Goal: Check status: Check status

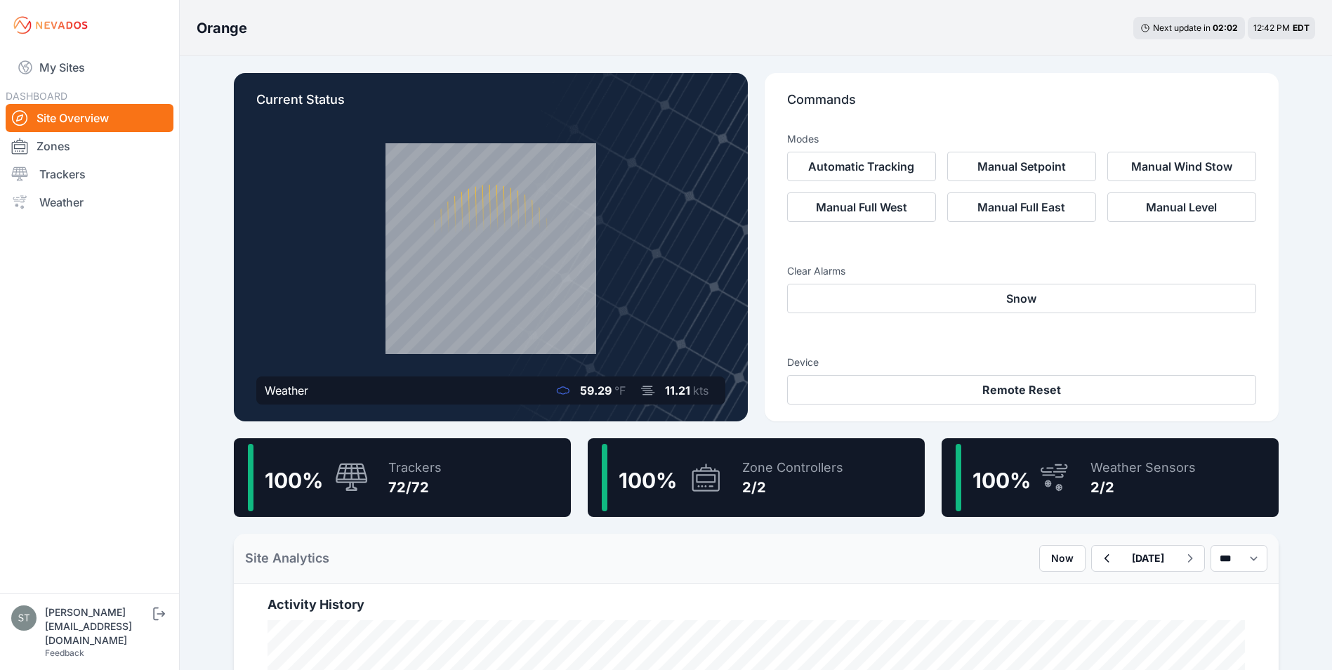
click at [411, 489] on div "72/72" at bounding box center [414, 487] width 53 height 20
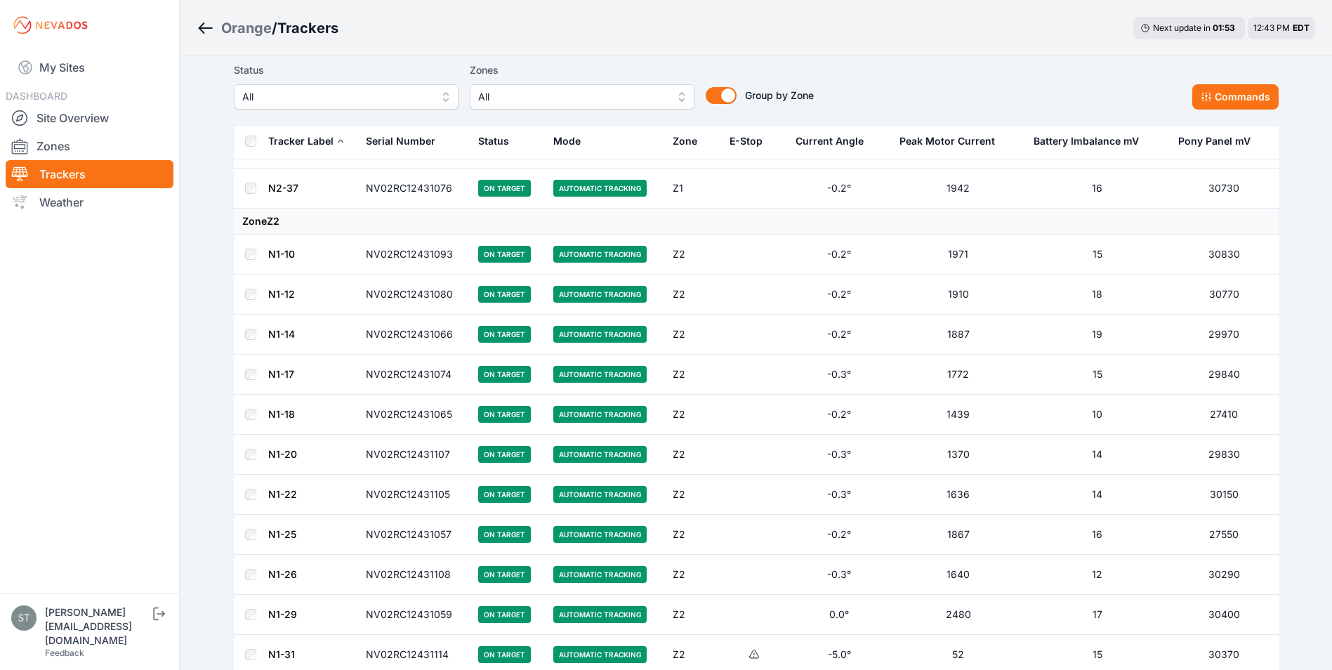
scroll to position [2584, 0]
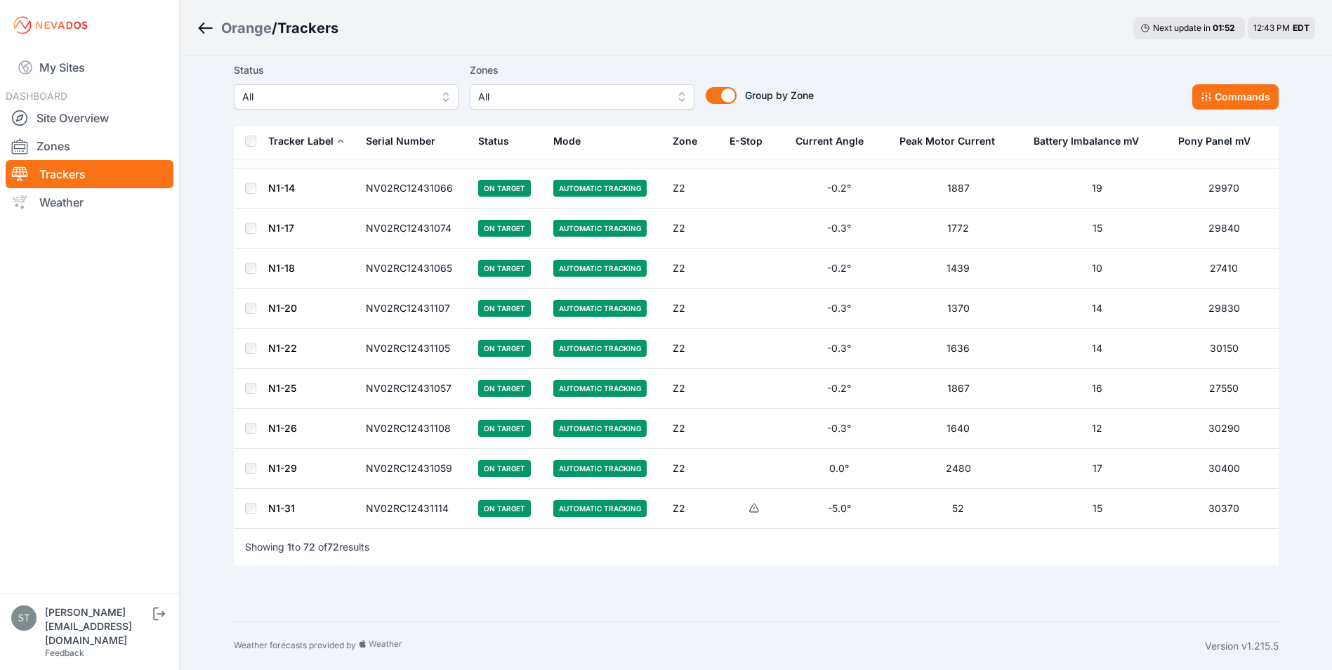
click at [282, 508] on link "N1-31" at bounding box center [281, 508] width 27 height 12
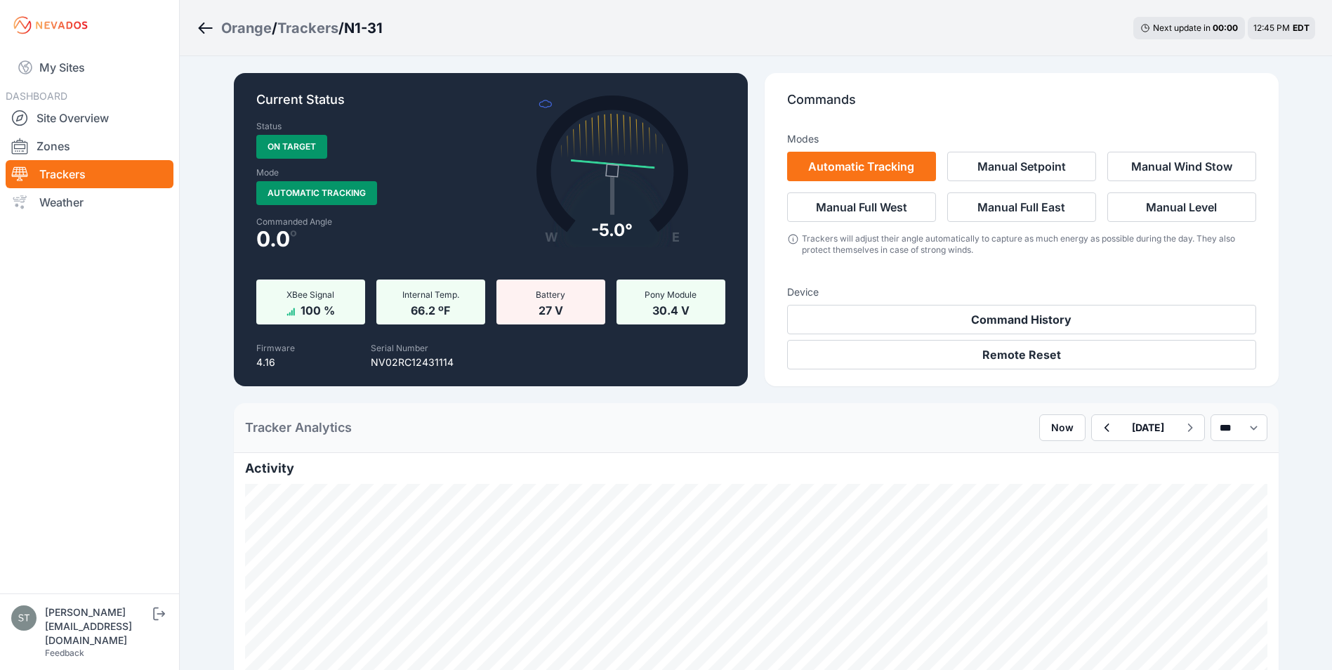
drag, startPoint x: 202, startPoint y: 25, endPoint x: 220, endPoint y: 37, distance: 20.8
click at [203, 25] on icon "Breadcrumb" at bounding box center [202, 27] width 6 height 11
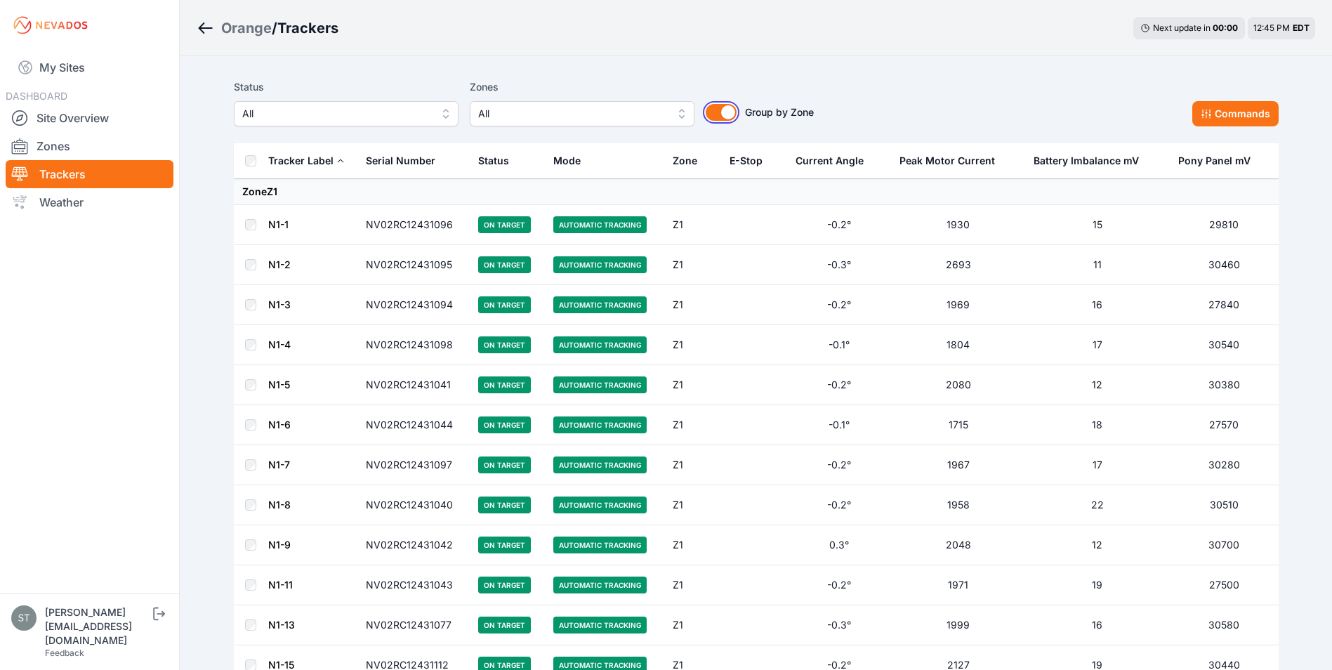
click at [725, 113] on button "Group by Zone" at bounding box center [721, 112] width 31 height 17
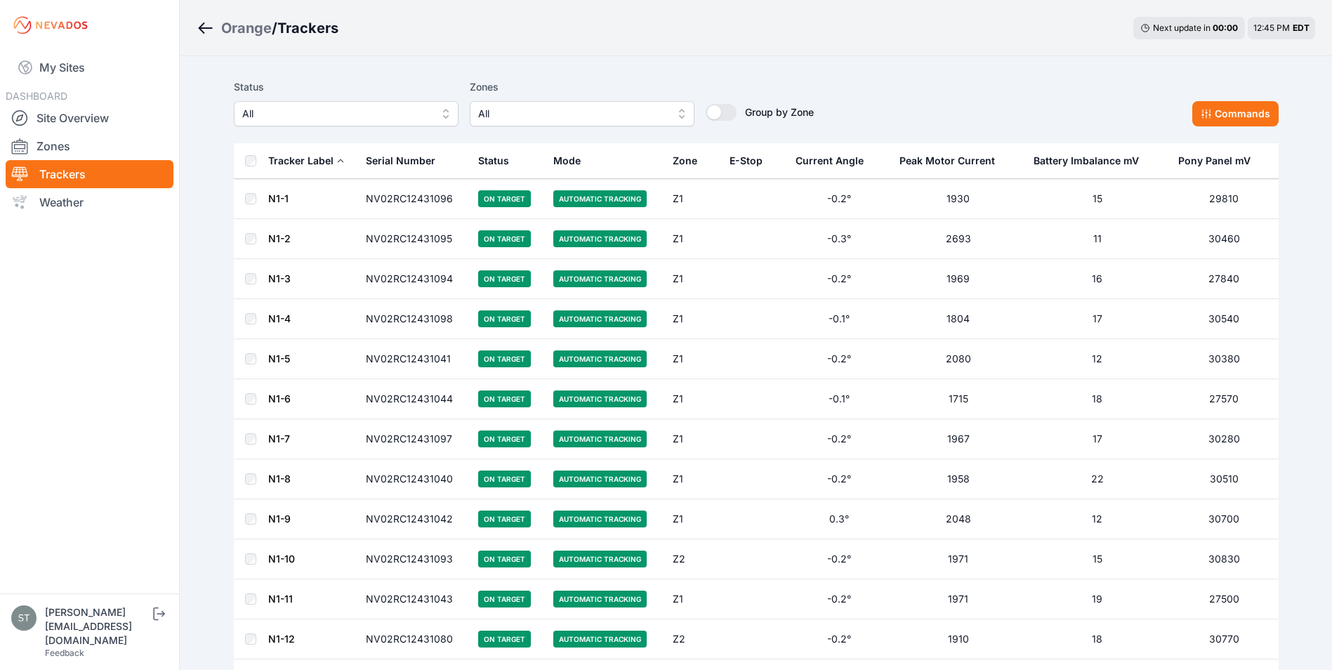
click at [752, 164] on div "E-Stop" at bounding box center [745, 161] width 33 height 14
click at [753, 161] on div "E-Stop" at bounding box center [745, 161] width 33 height 14
click at [52, 66] on link "My Sites" at bounding box center [90, 68] width 168 height 34
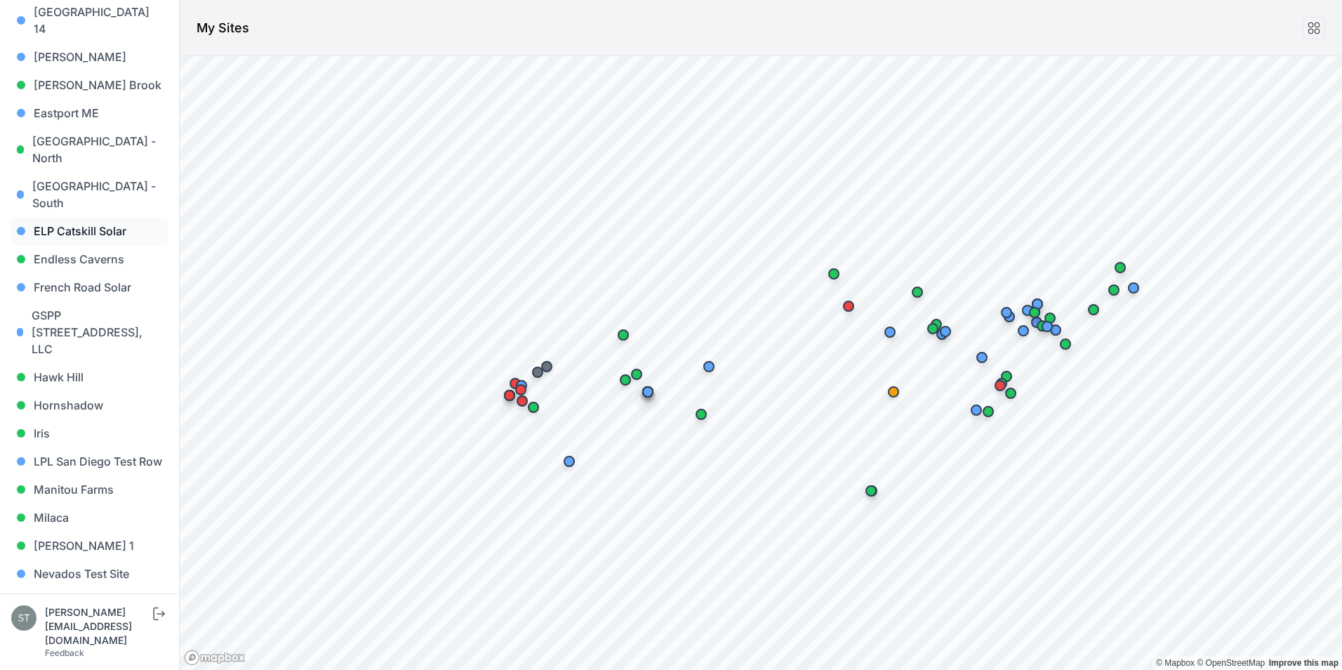
scroll to position [64, 0]
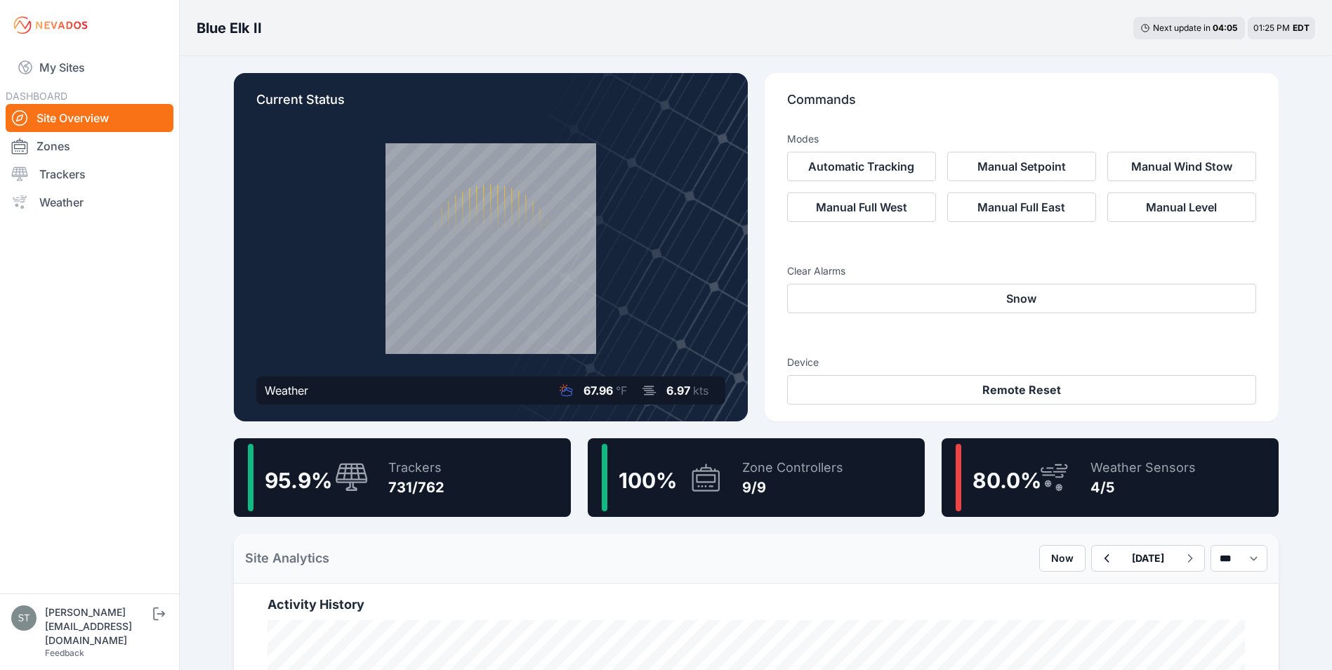
click at [376, 478] on div "Trackers 731/762" at bounding box center [409, 477] width 70 height 67
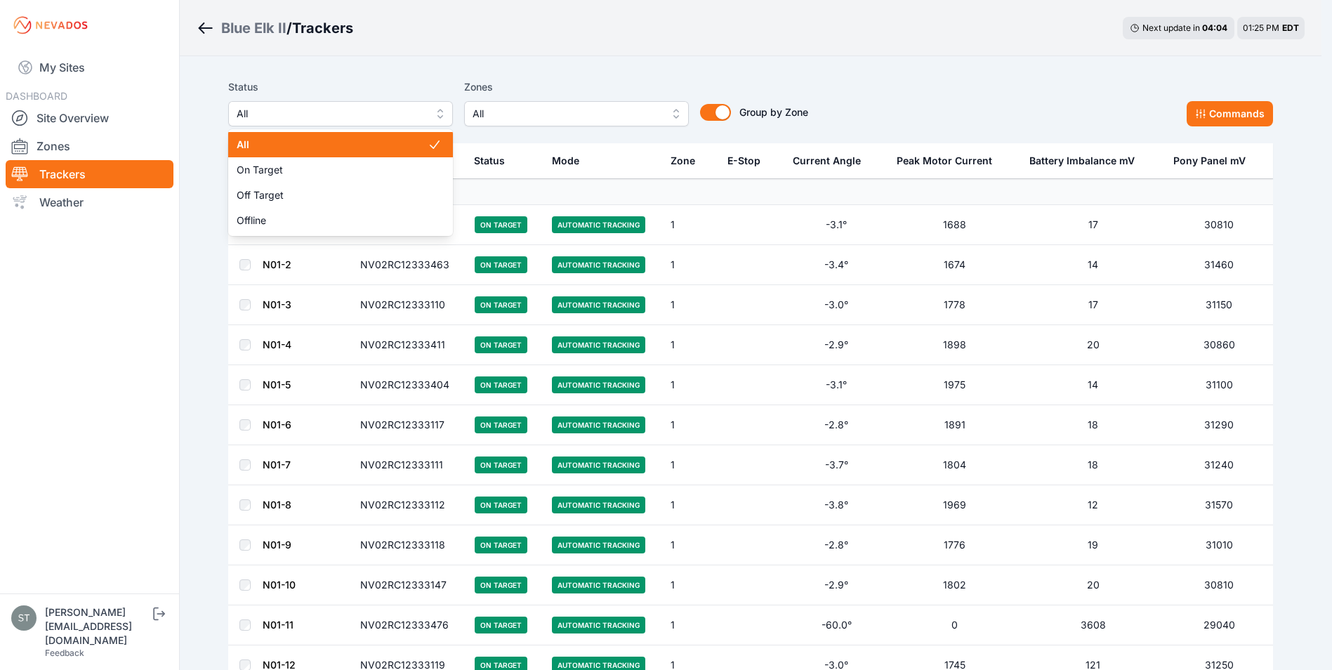
click at [298, 121] on span "All" at bounding box center [331, 113] width 188 height 17
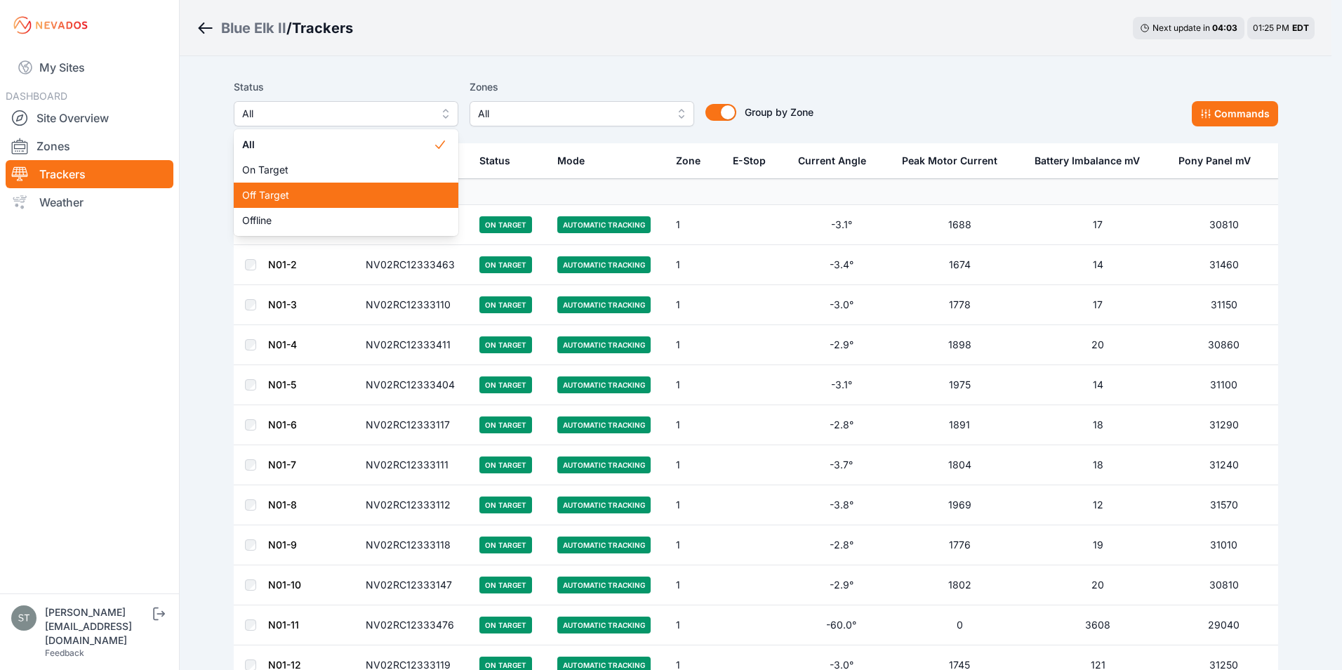
click at [279, 194] on span "Off Target" at bounding box center [337, 195] width 191 height 14
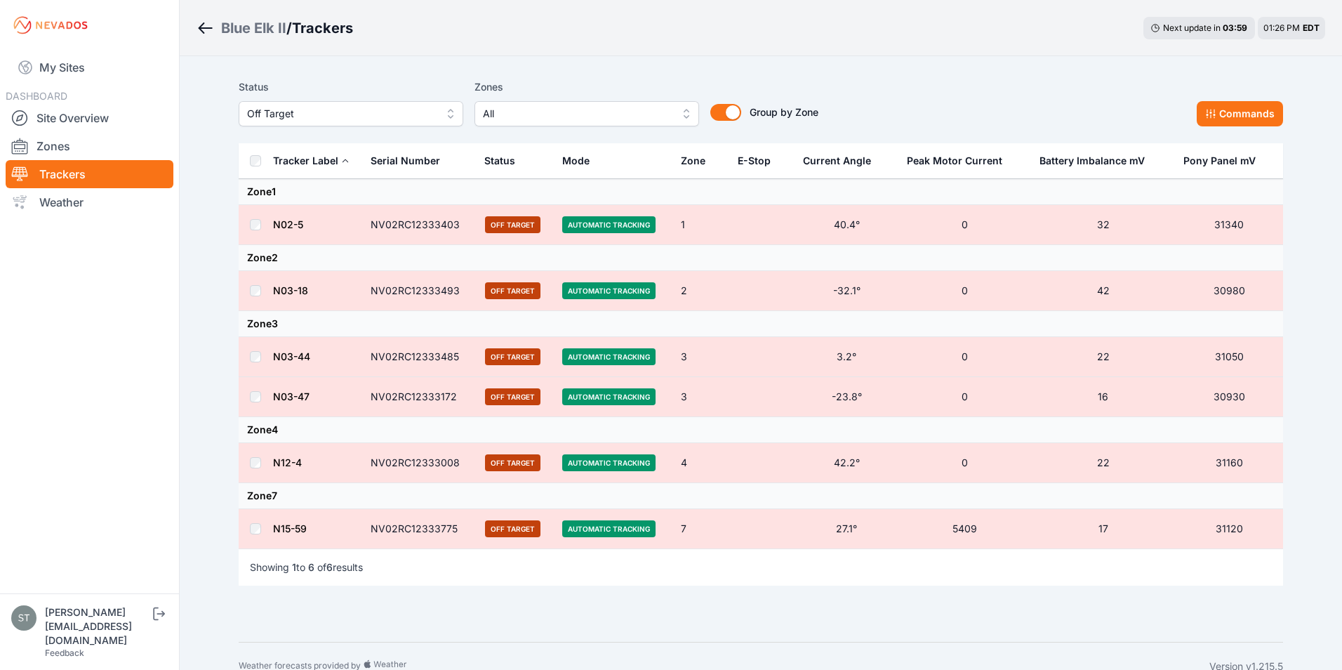
click at [307, 121] on span "Off Target" at bounding box center [341, 113] width 188 height 17
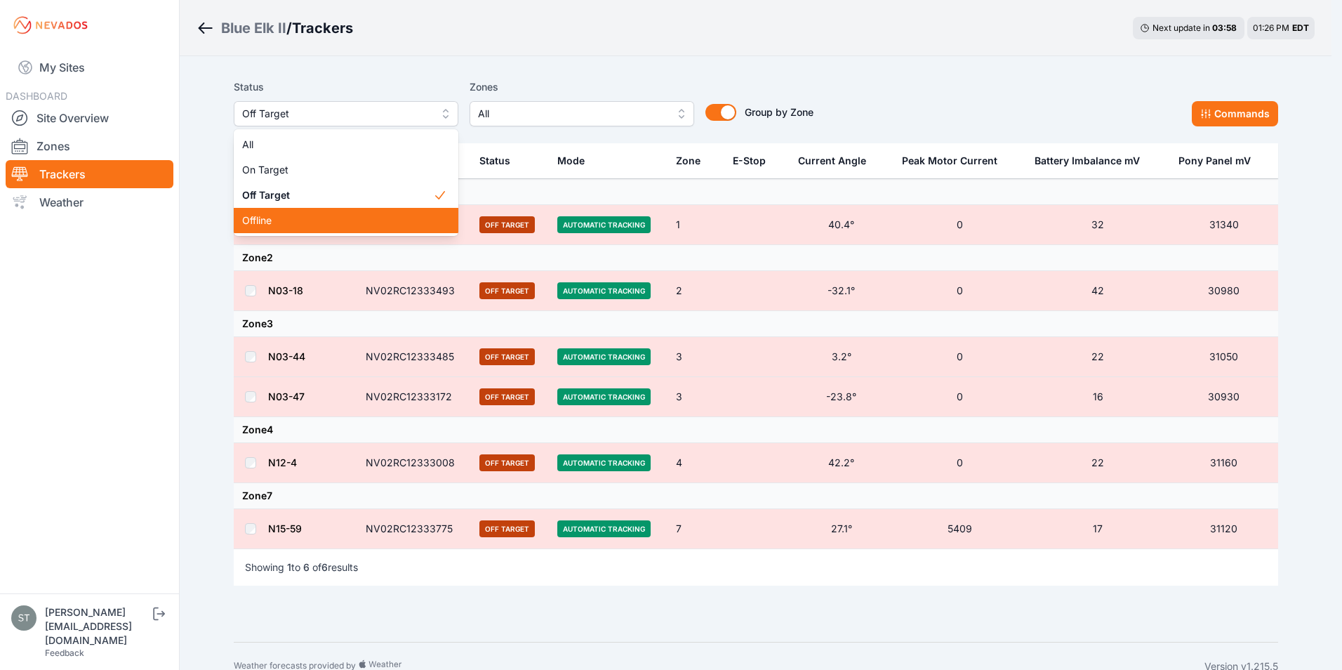
click at [277, 220] on span "Offline" at bounding box center [337, 220] width 191 height 14
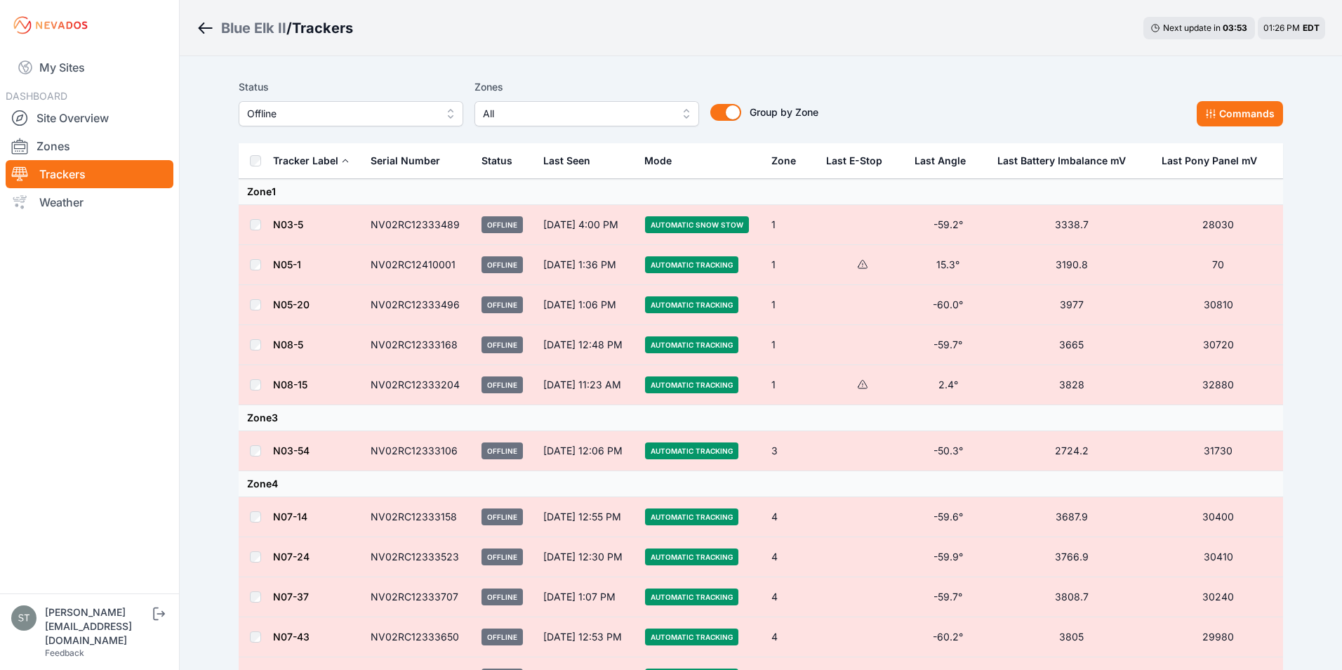
click at [268, 111] on span "Offline" at bounding box center [341, 113] width 188 height 17
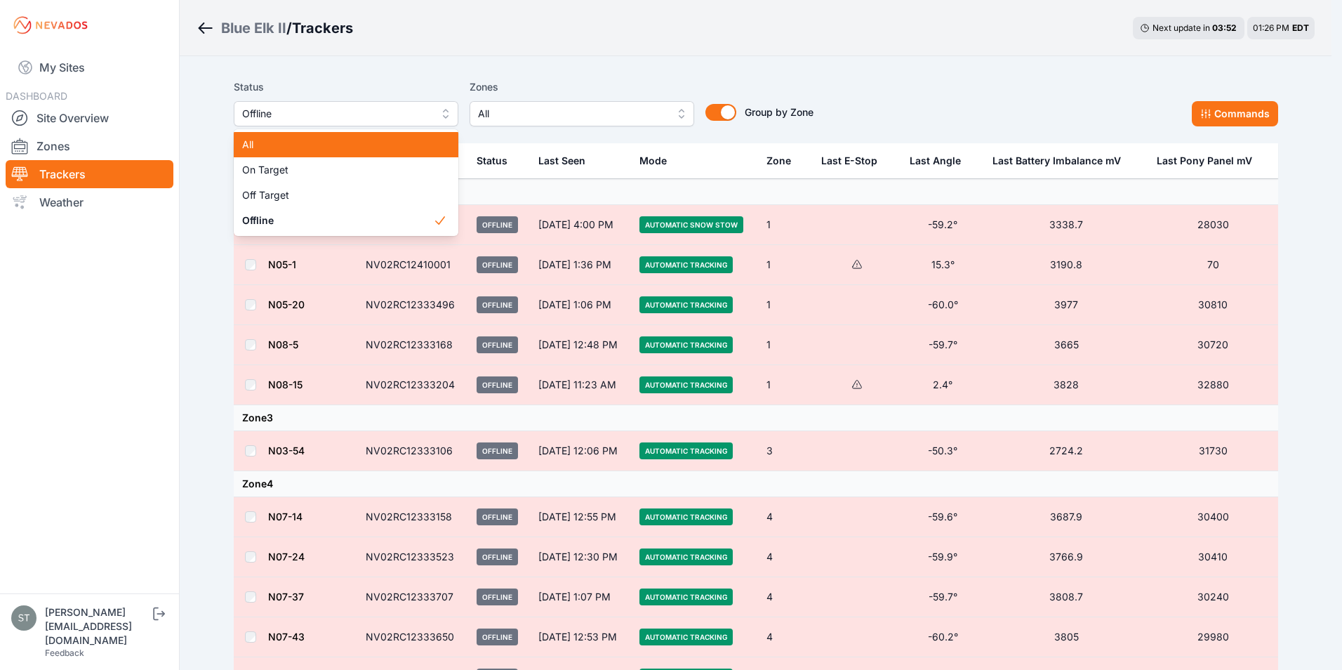
click at [259, 140] on span "All" at bounding box center [337, 145] width 191 height 14
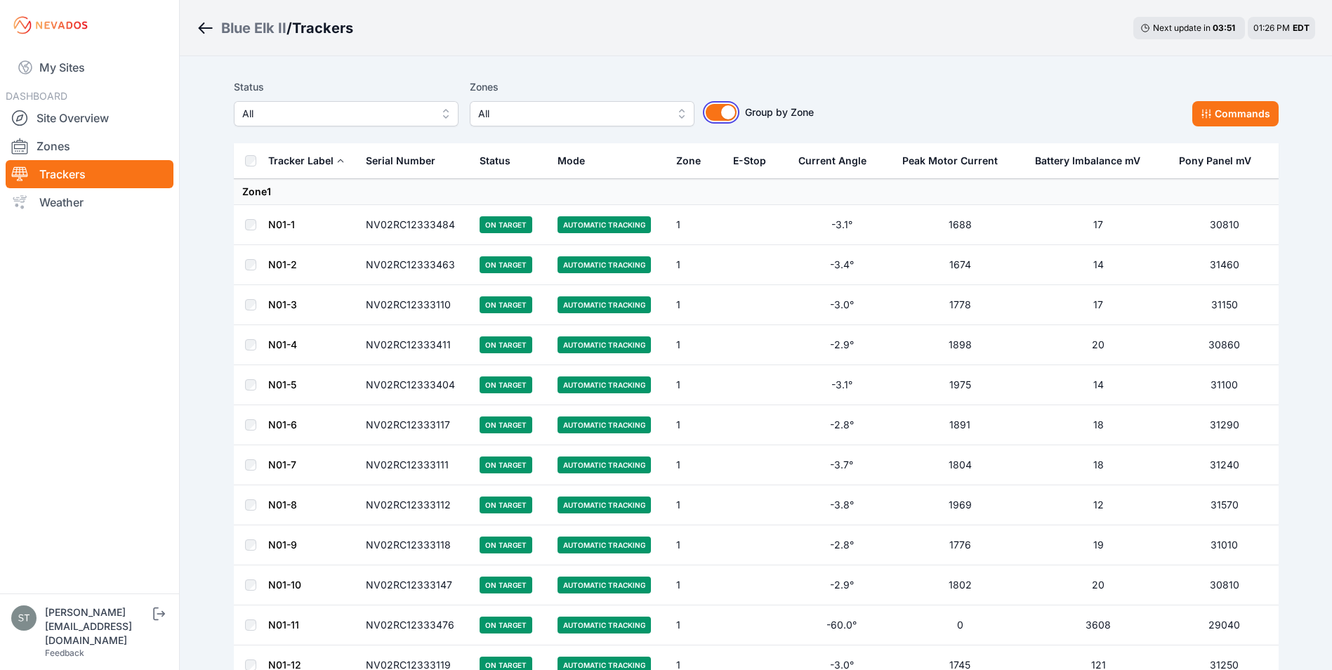
click at [711, 116] on button "Group by Zone" at bounding box center [721, 112] width 31 height 17
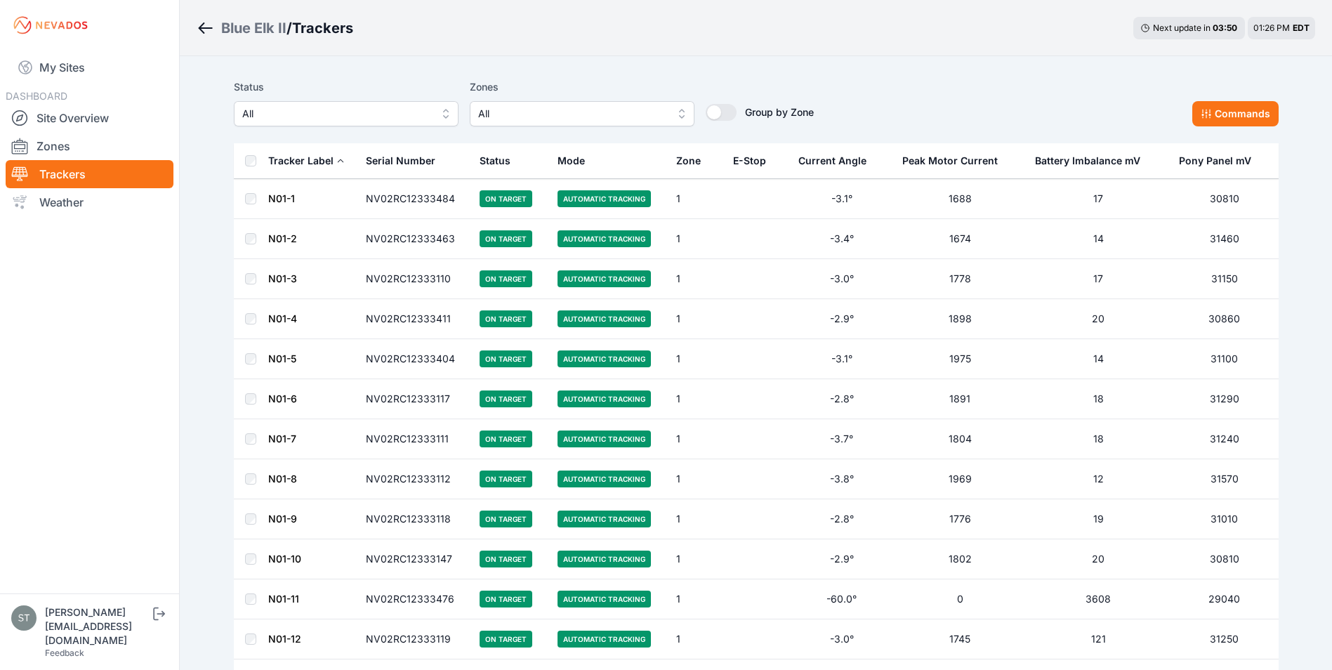
click at [1082, 158] on div "Battery Imbalance mV" at bounding box center [1087, 161] width 105 height 14
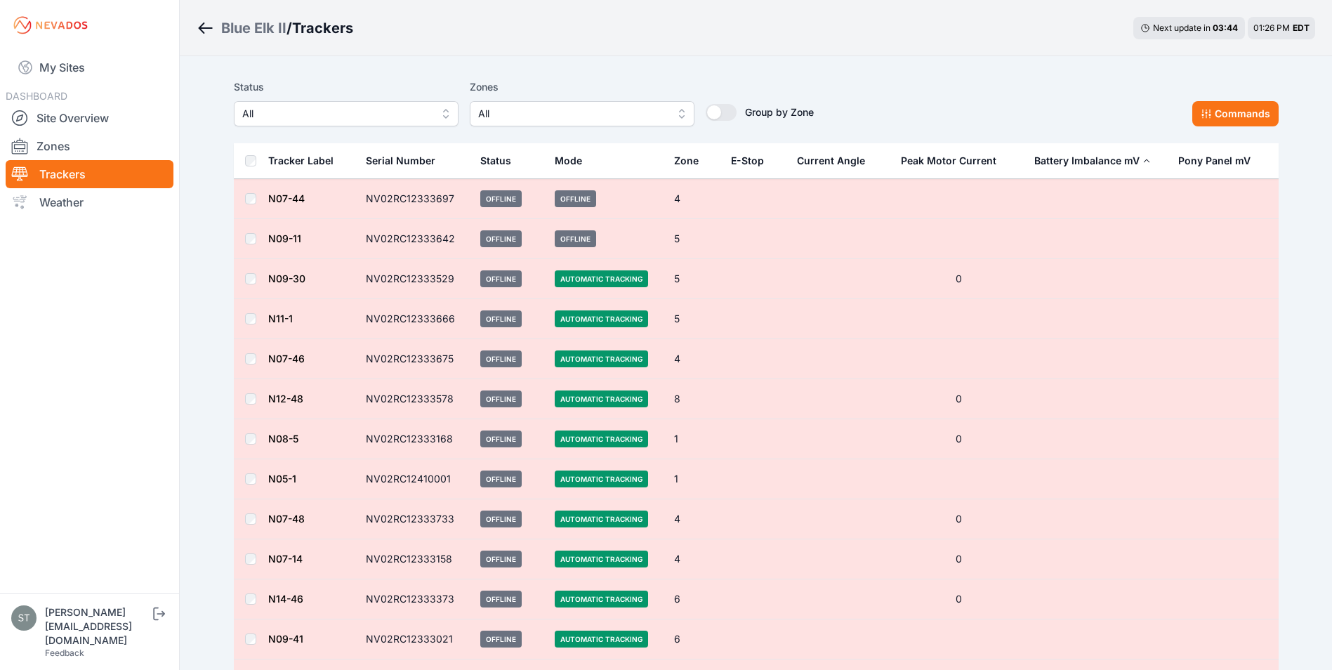
click at [1082, 158] on div "Battery Imbalance mV" at bounding box center [1086, 161] width 105 height 14
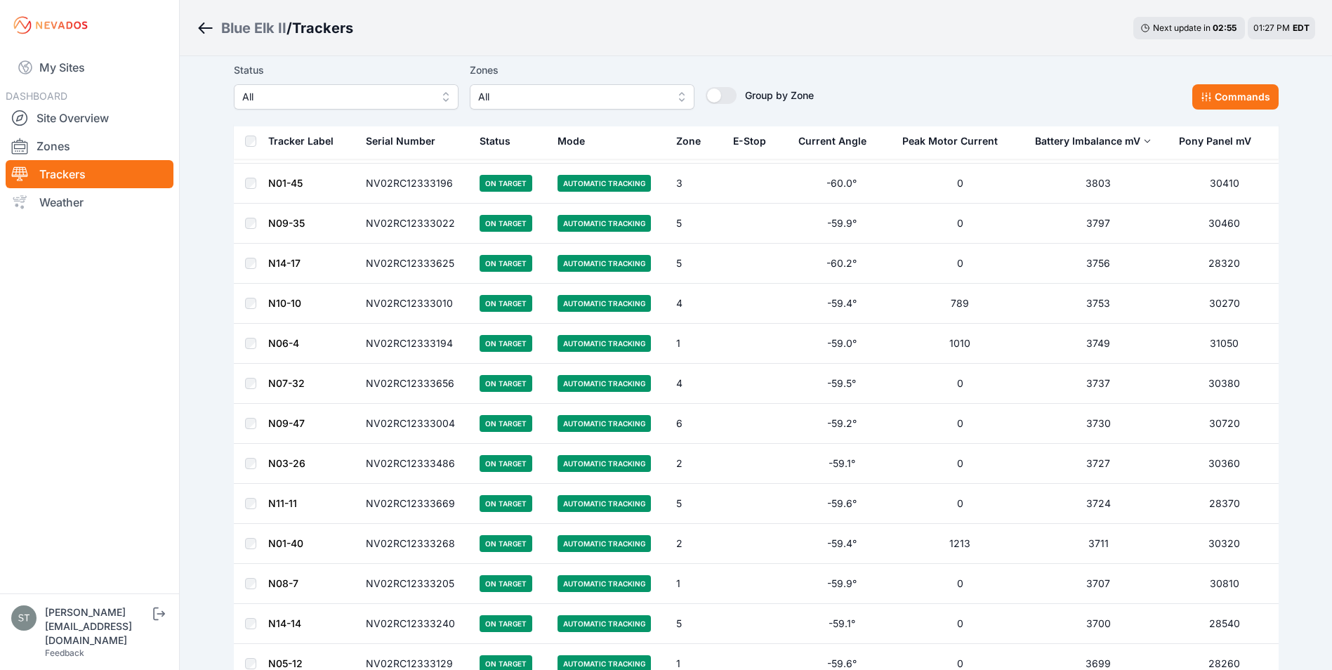
scroll to position [632, 0]
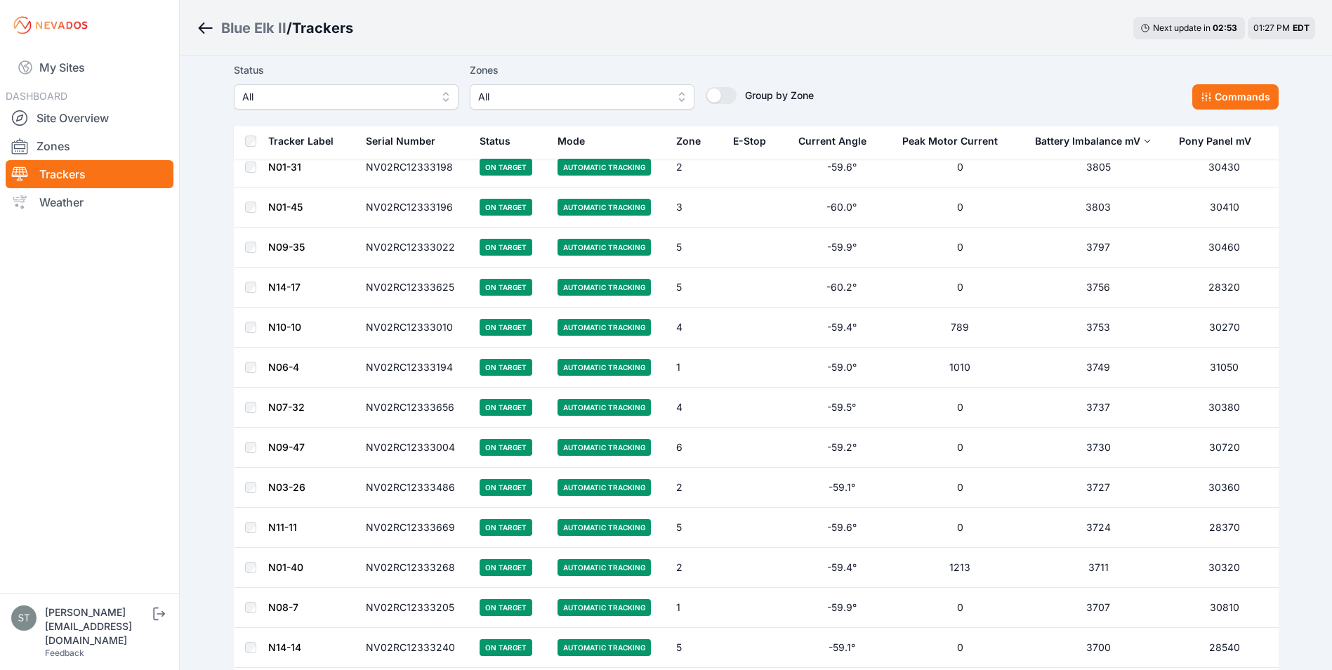
click at [254, 440] on td at bounding box center [251, 448] width 34 height 40
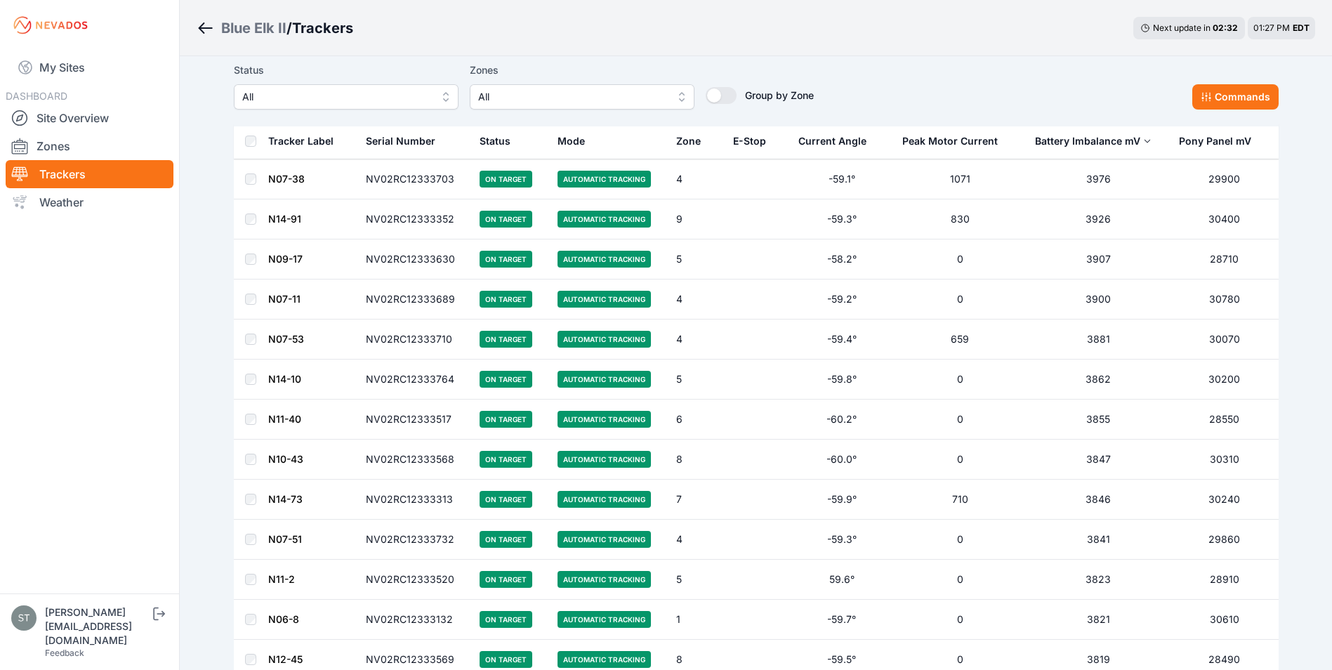
scroll to position [0, 0]
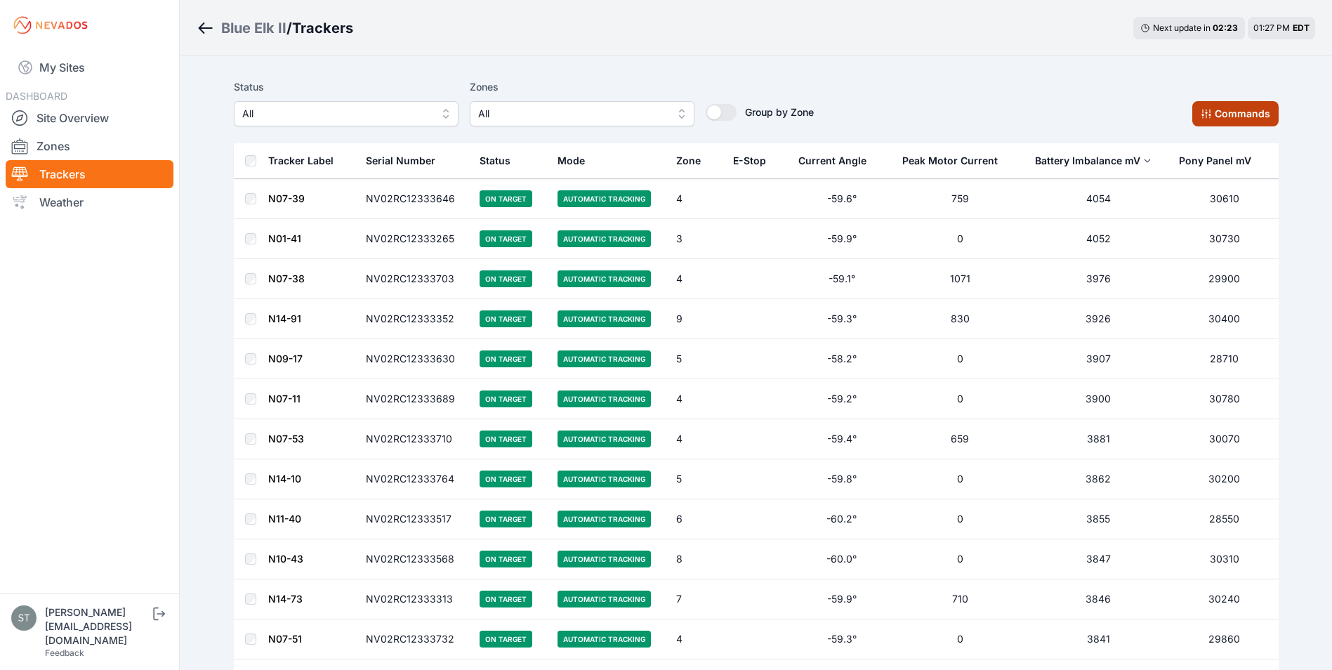
click at [1210, 107] on button "Commands" at bounding box center [1235, 113] width 86 height 25
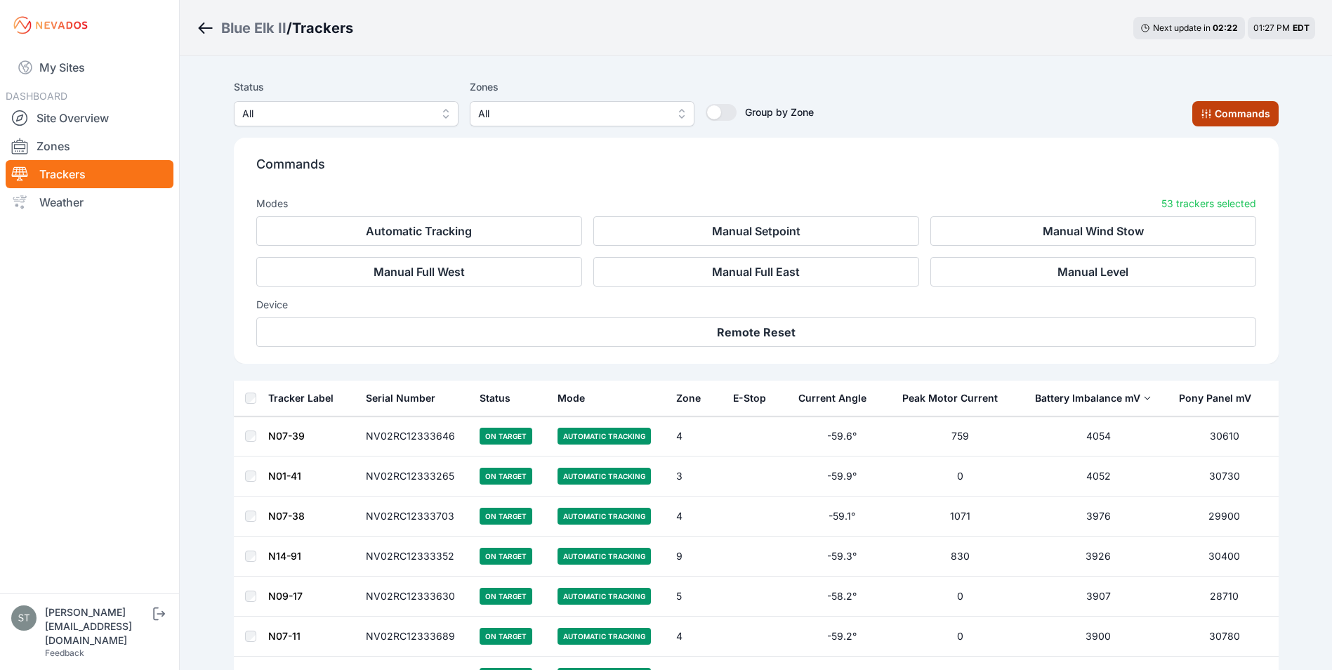
click at [1215, 108] on button "Commands" at bounding box center [1235, 113] width 86 height 25
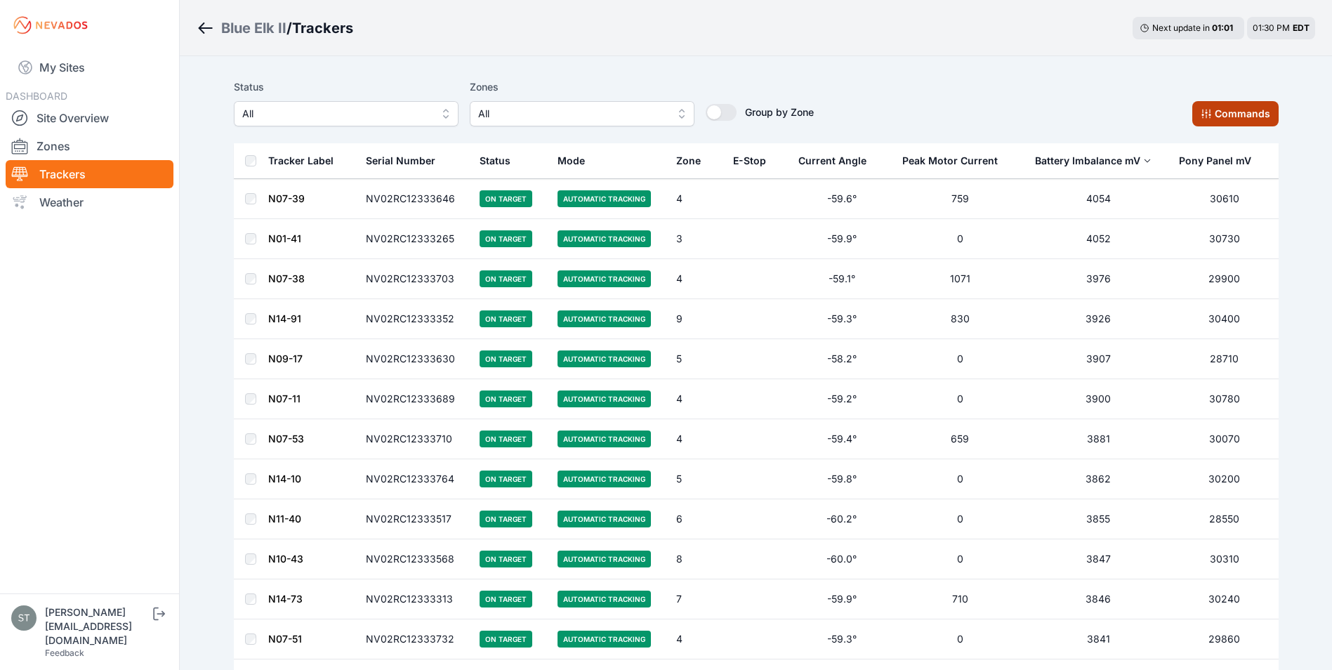
click at [1217, 115] on button "Commands" at bounding box center [1235, 113] width 86 height 25
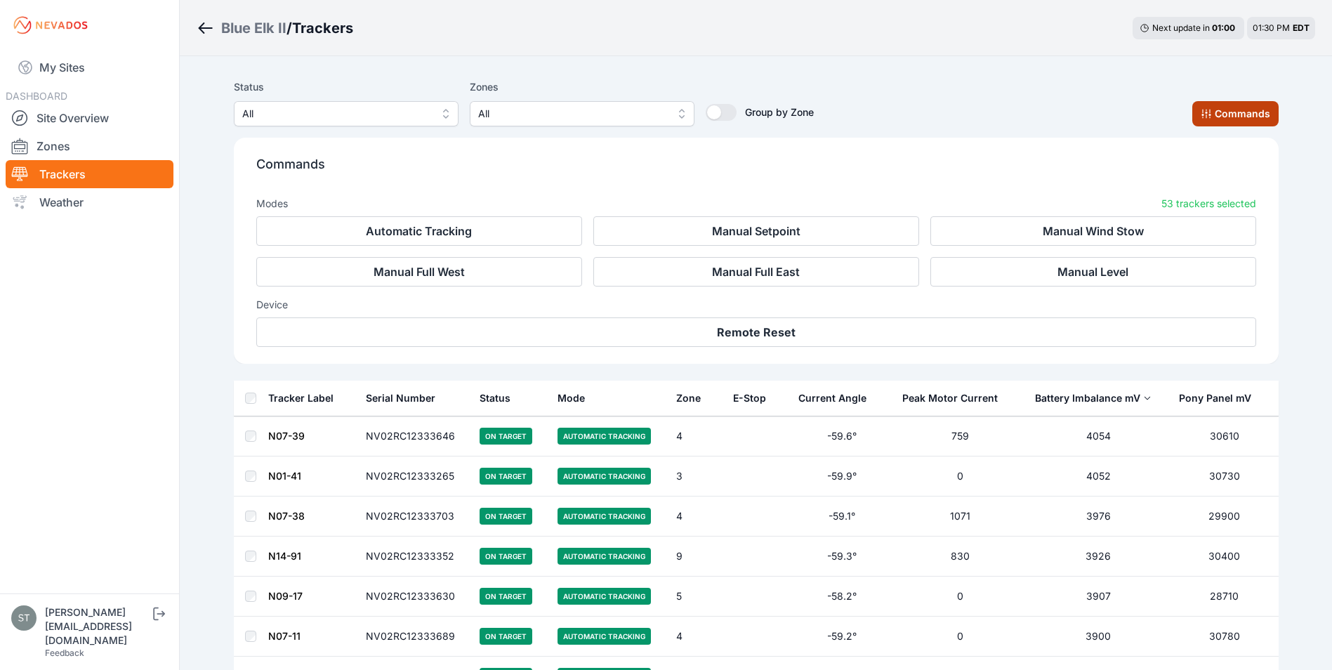
click at [1217, 115] on button "Commands" at bounding box center [1235, 113] width 86 height 25
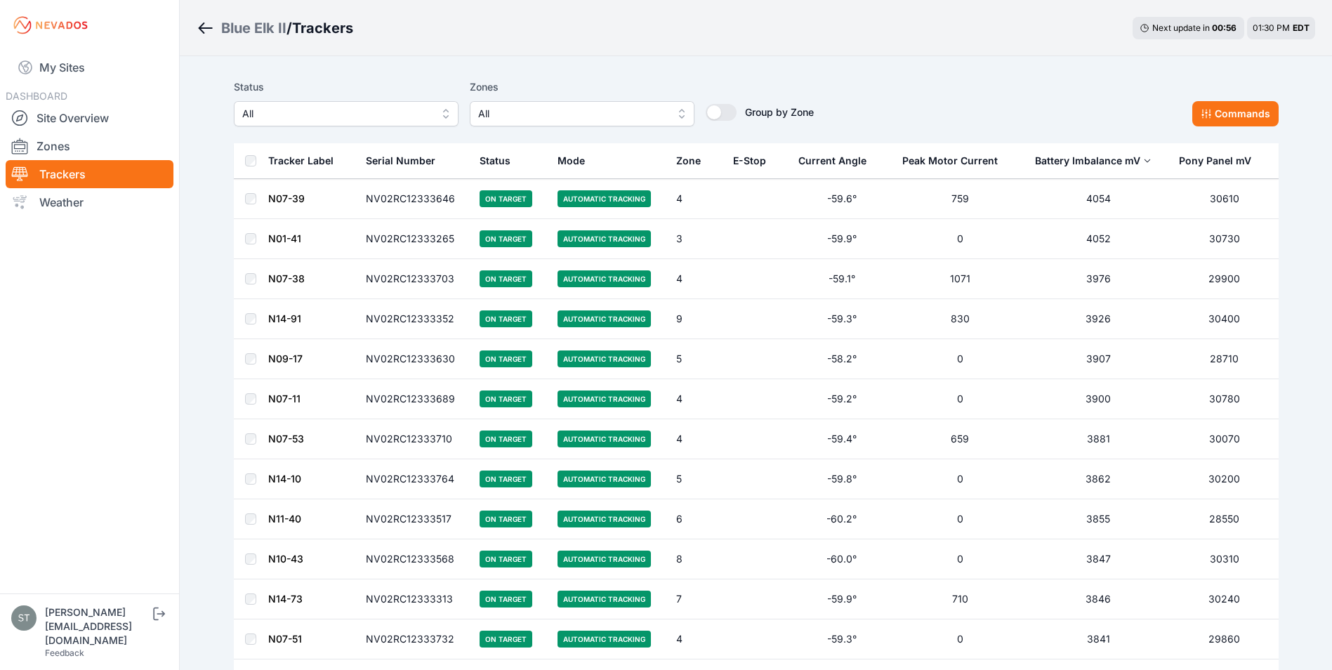
click at [283, 112] on span "All" at bounding box center [336, 113] width 188 height 17
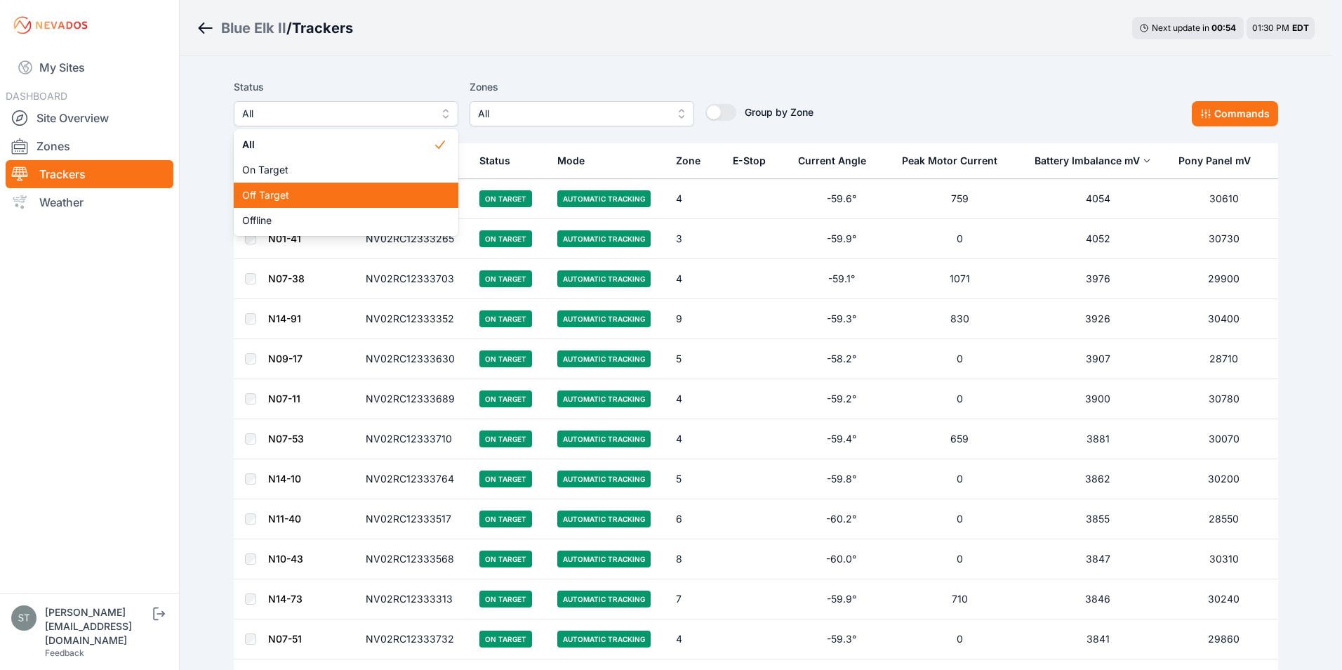
click at [287, 199] on span "Off Target" at bounding box center [337, 195] width 191 height 14
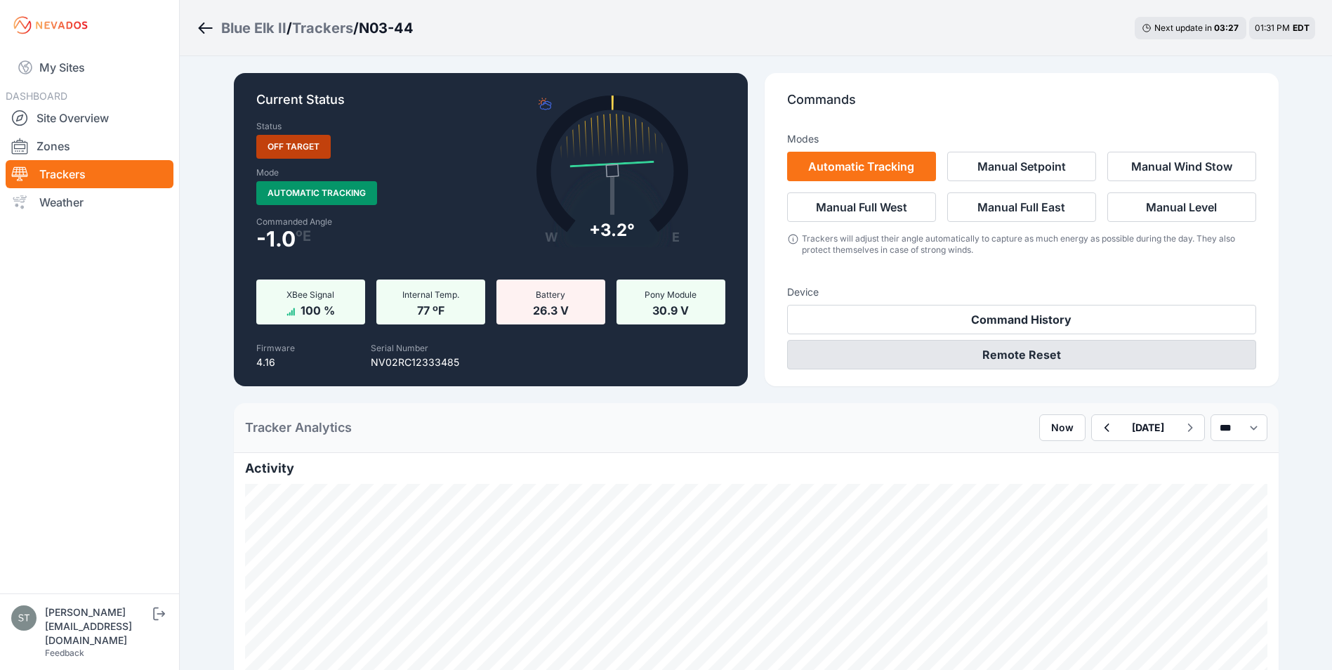
click at [1015, 357] on button "Remote Reset" at bounding box center [1021, 354] width 469 height 29
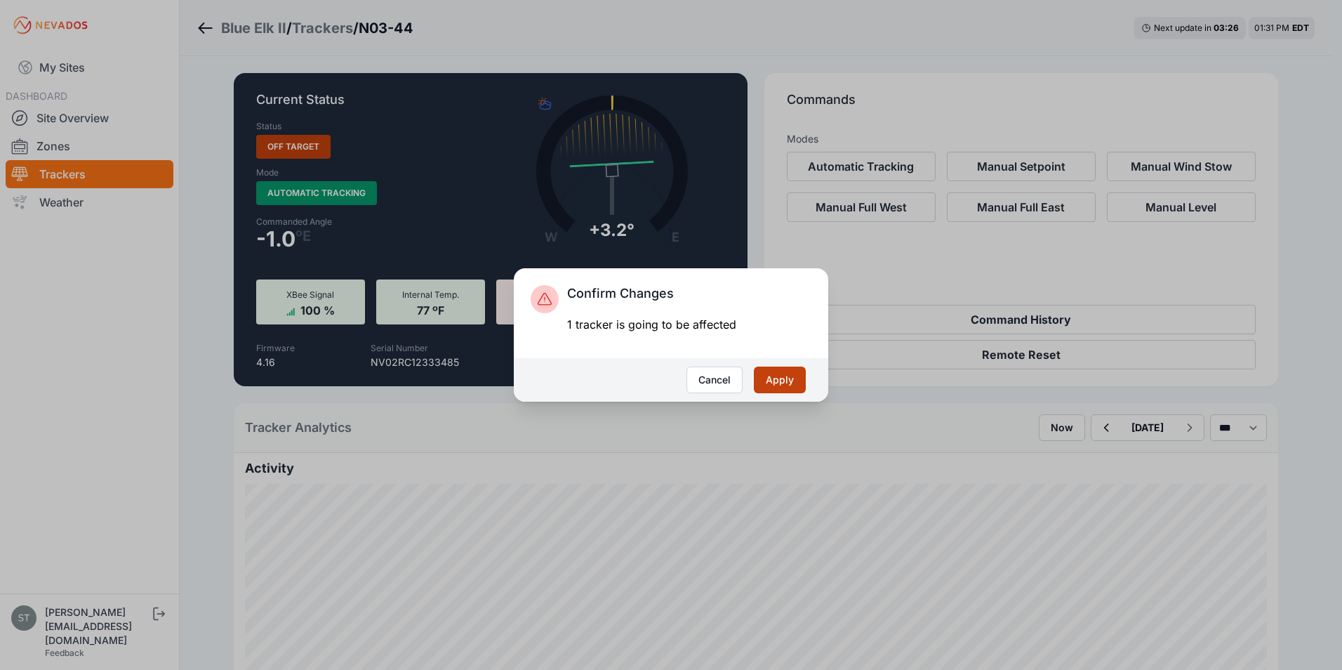
click at [760, 373] on button "Apply" at bounding box center [780, 380] width 52 height 27
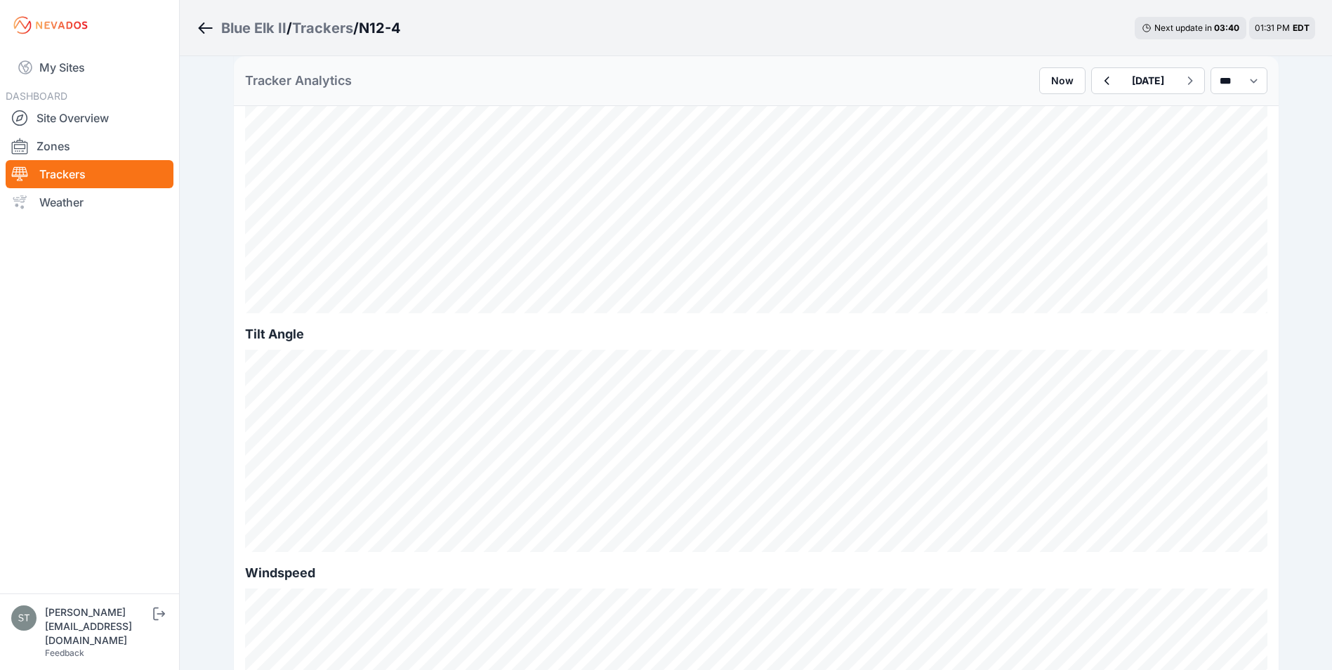
scroll to position [70, 0]
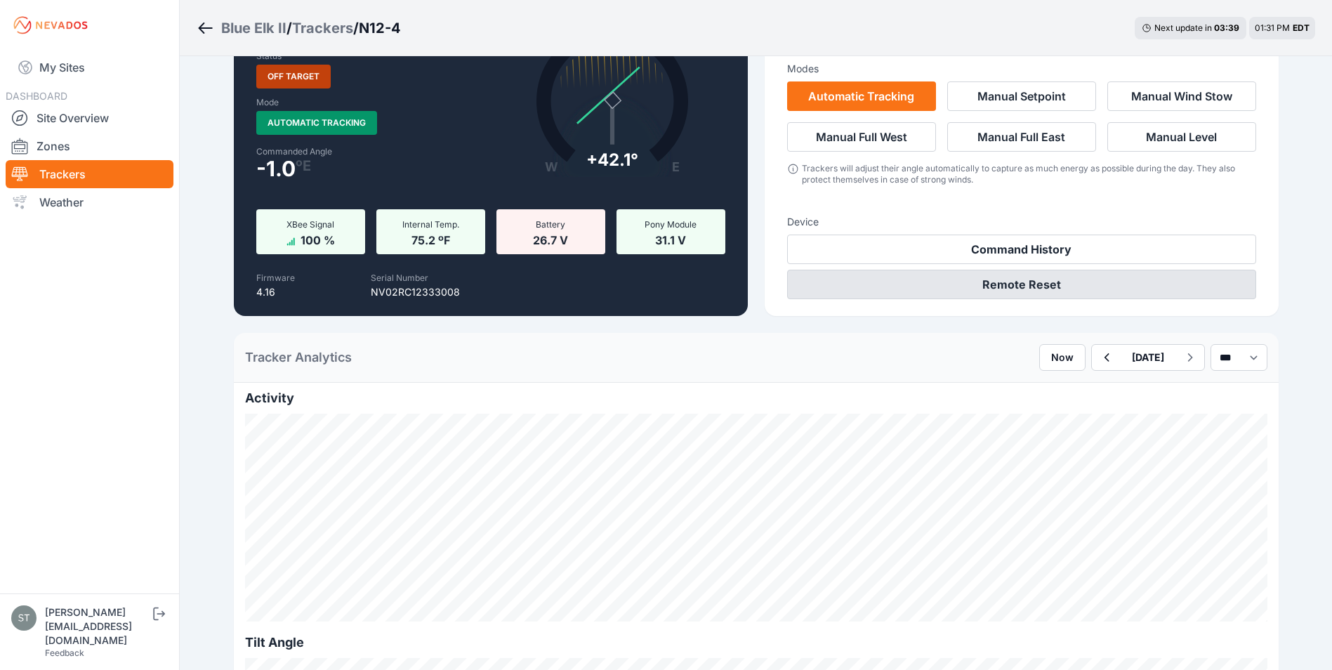
click at [1042, 285] on button "Remote Reset" at bounding box center [1021, 284] width 469 height 29
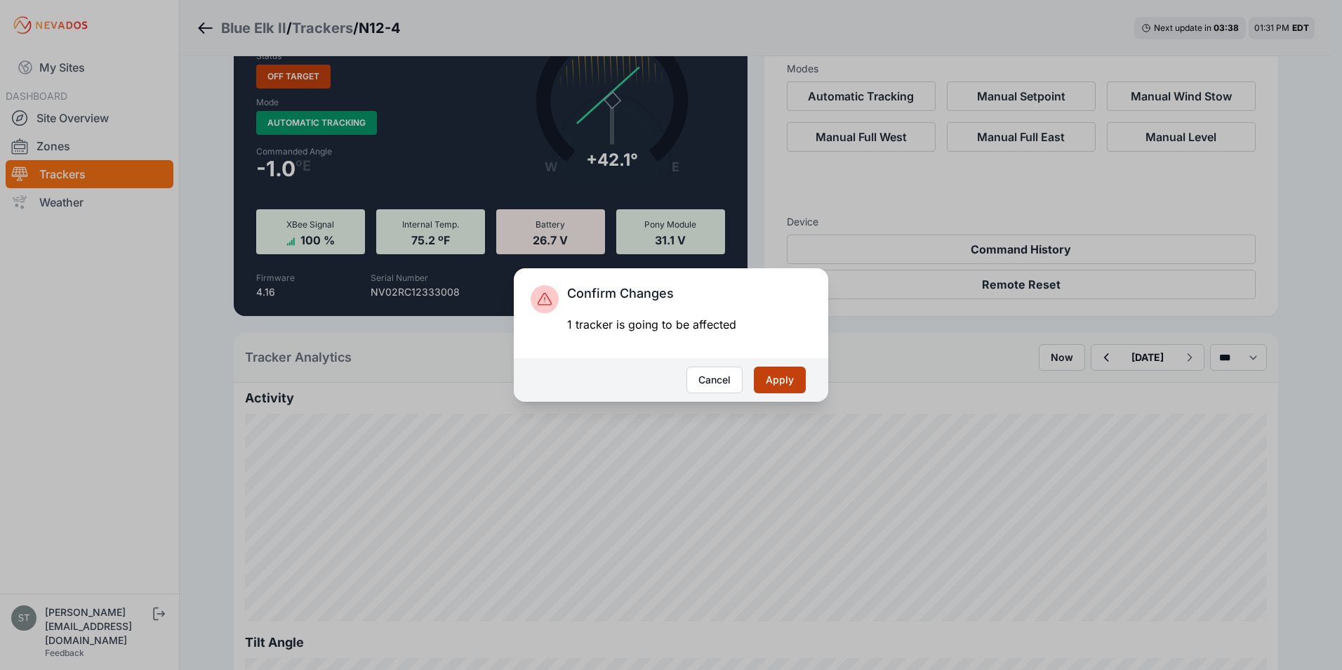
click at [794, 374] on button "Apply" at bounding box center [780, 380] width 52 height 27
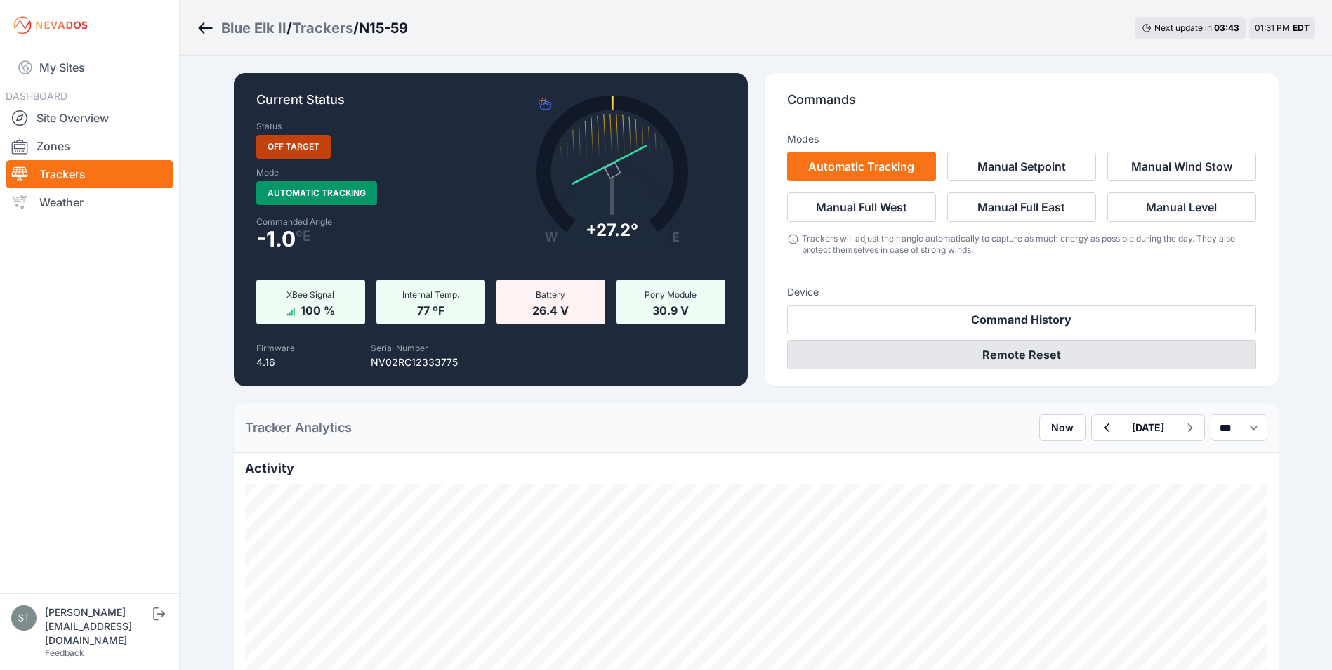
click at [1026, 352] on button "Remote Reset" at bounding box center [1021, 354] width 469 height 29
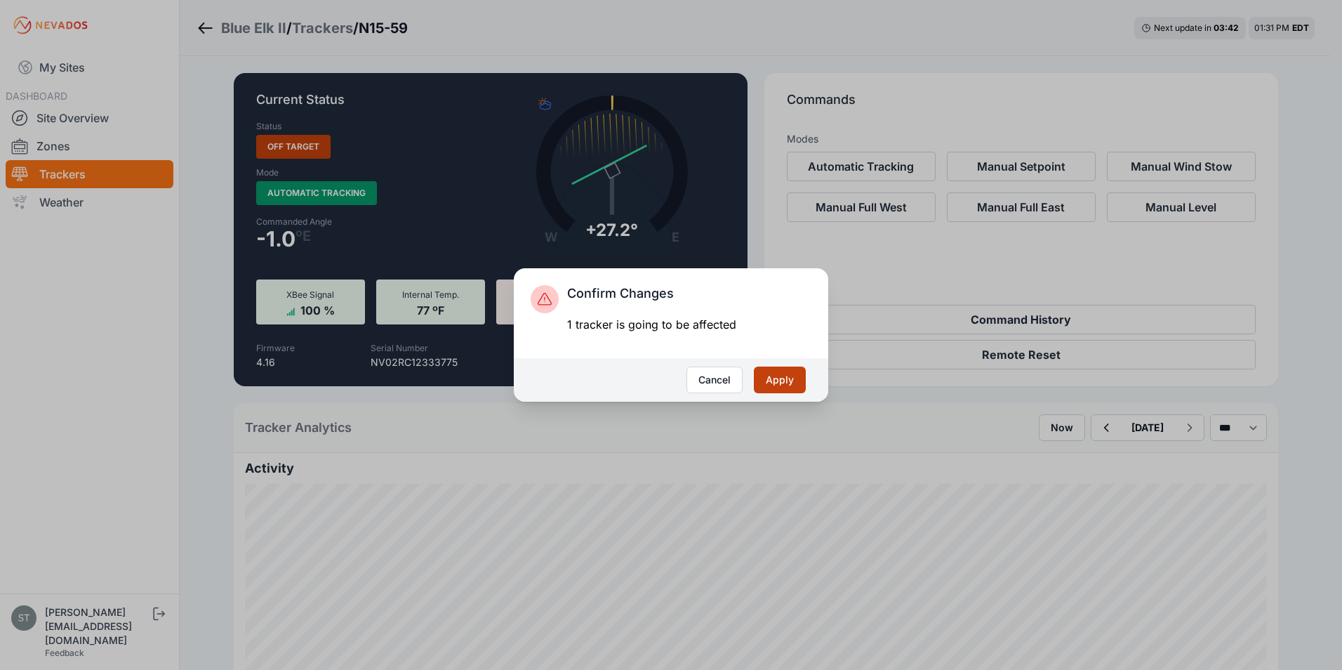
click at [775, 379] on button "Apply" at bounding box center [780, 380] width 52 height 27
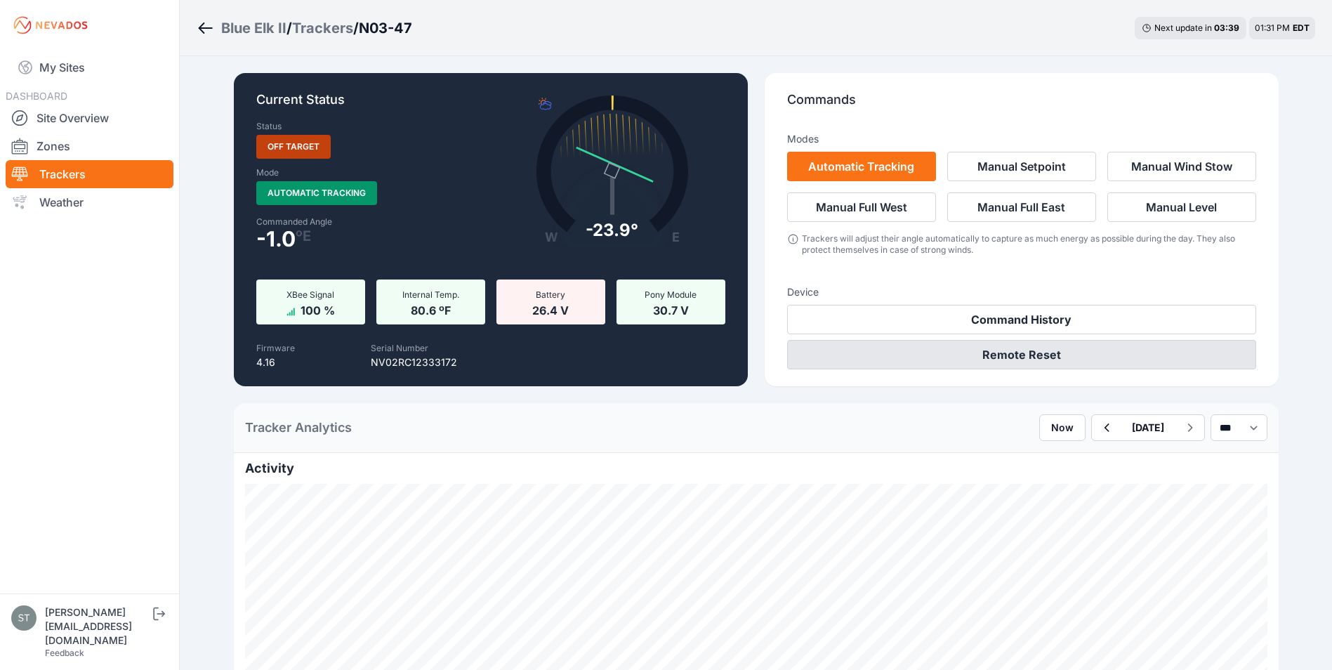
click at [1031, 352] on button "Remote Reset" at bounding box center [1021, 354] width 469 height 29
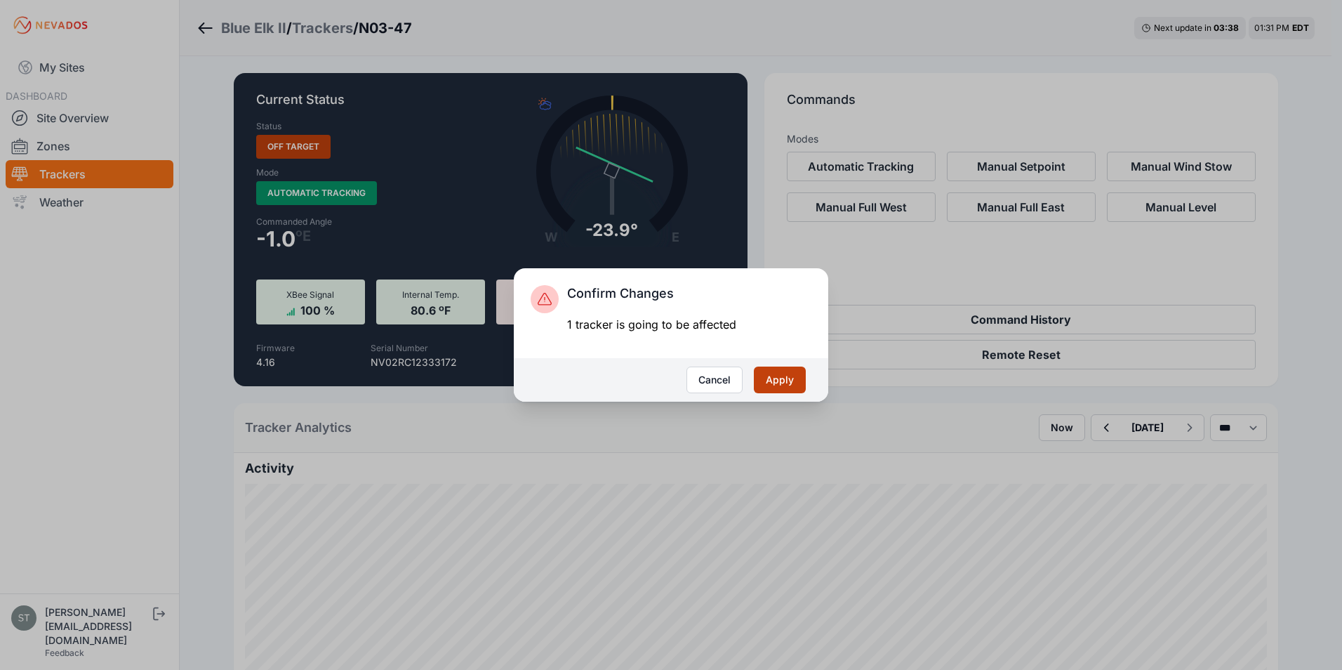
click at [782, 379] on button "Apply" at bounding box center [780, 380] width 52 height 27
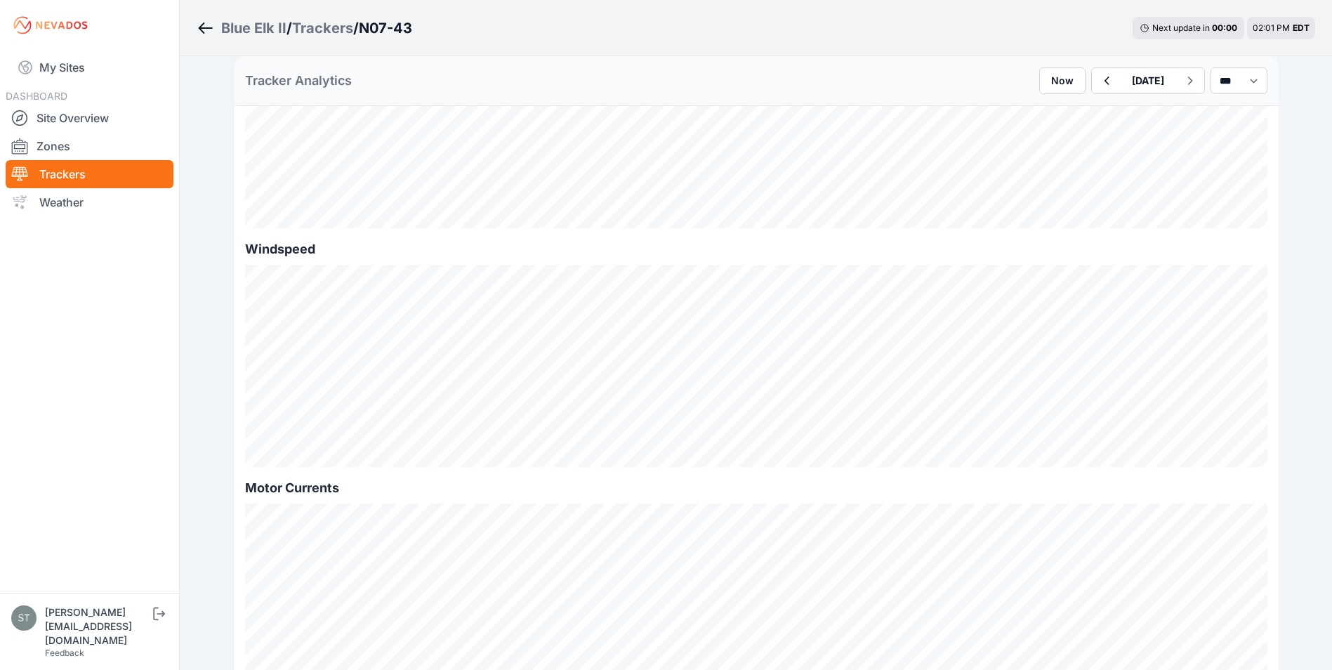
scroll to position [281, 0]
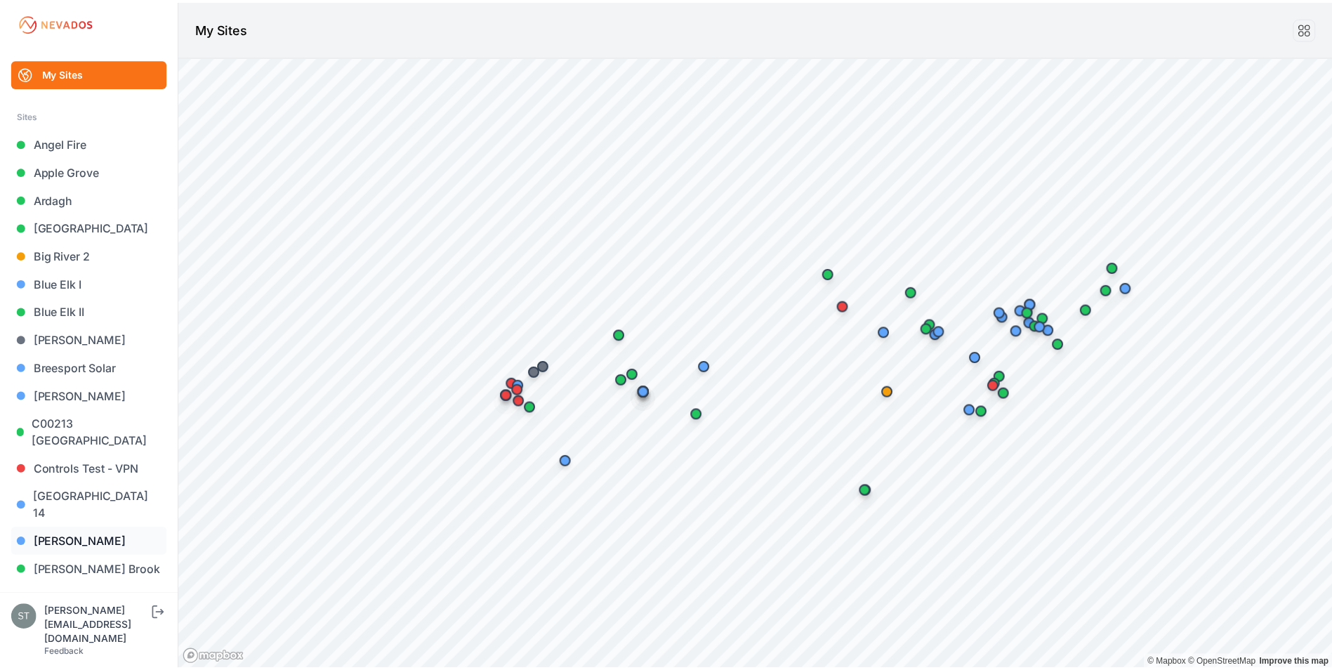
scroll to position [64, 0]
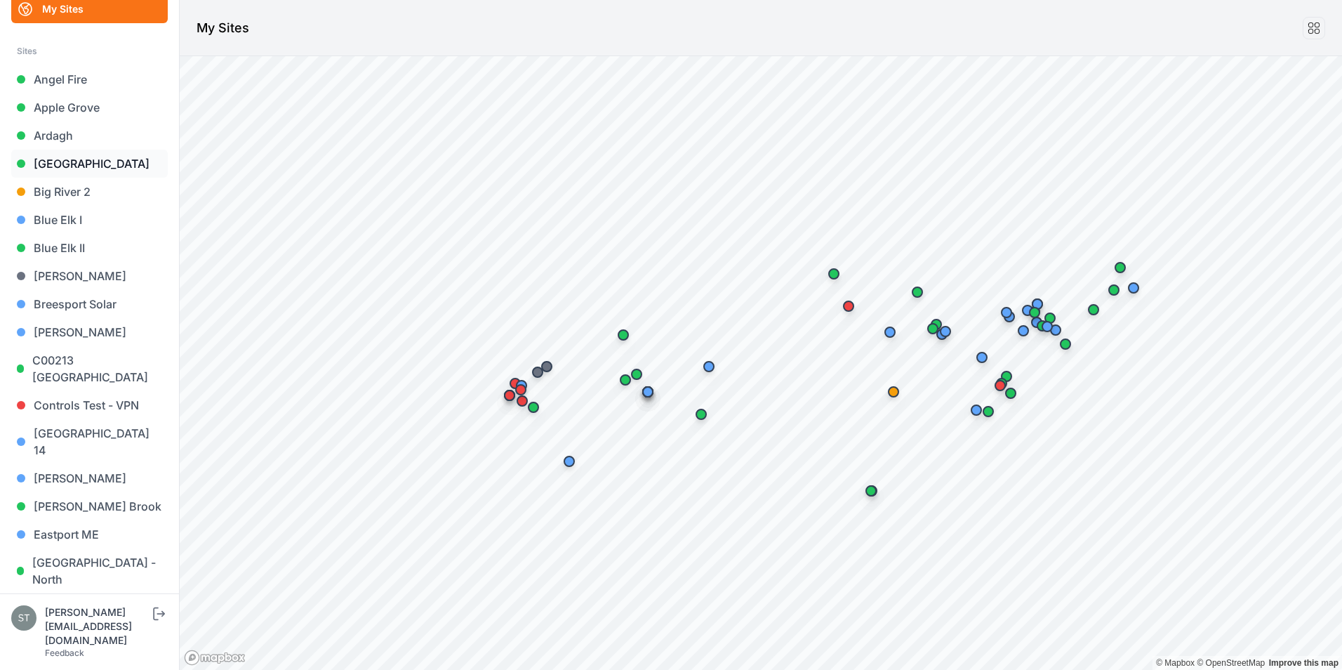
click at [77, 160] on link "[GEOGRAPHIC_DATA]" at bounding box center [89, 164] width 157 height 28
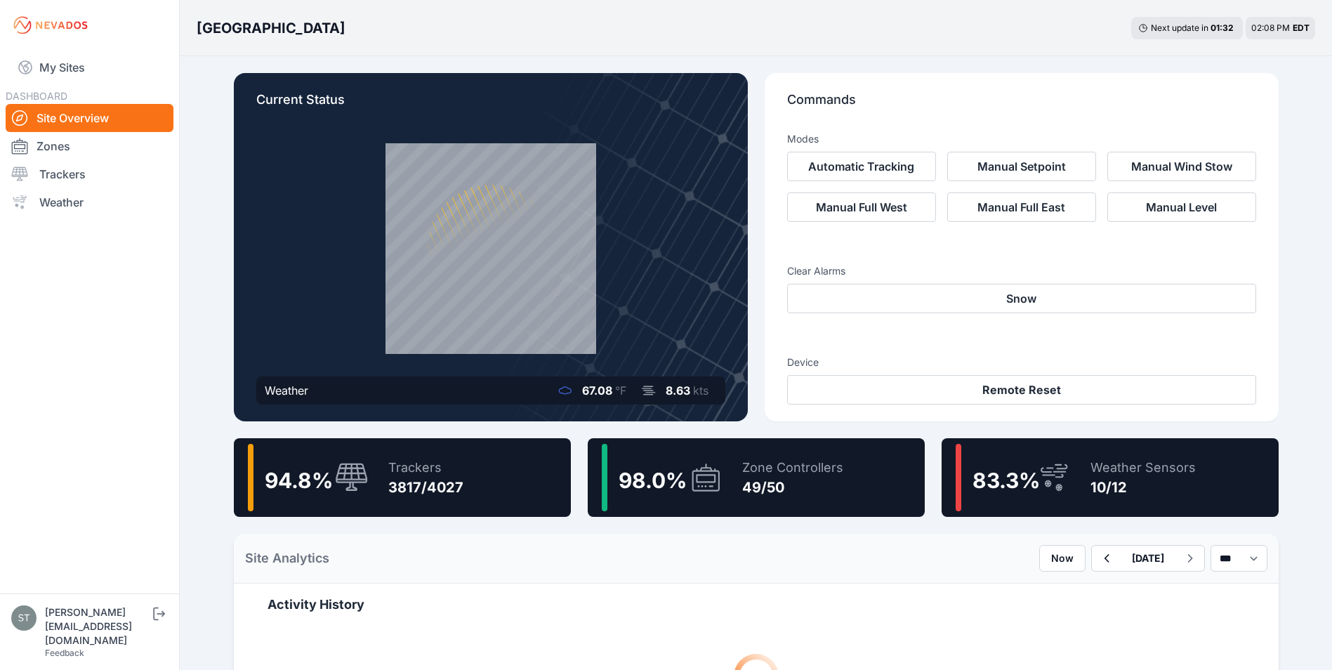
click at [1094, 455] on div "Weather Sensors 10/12" at bounding box center [1135, 477] width 119 height 67
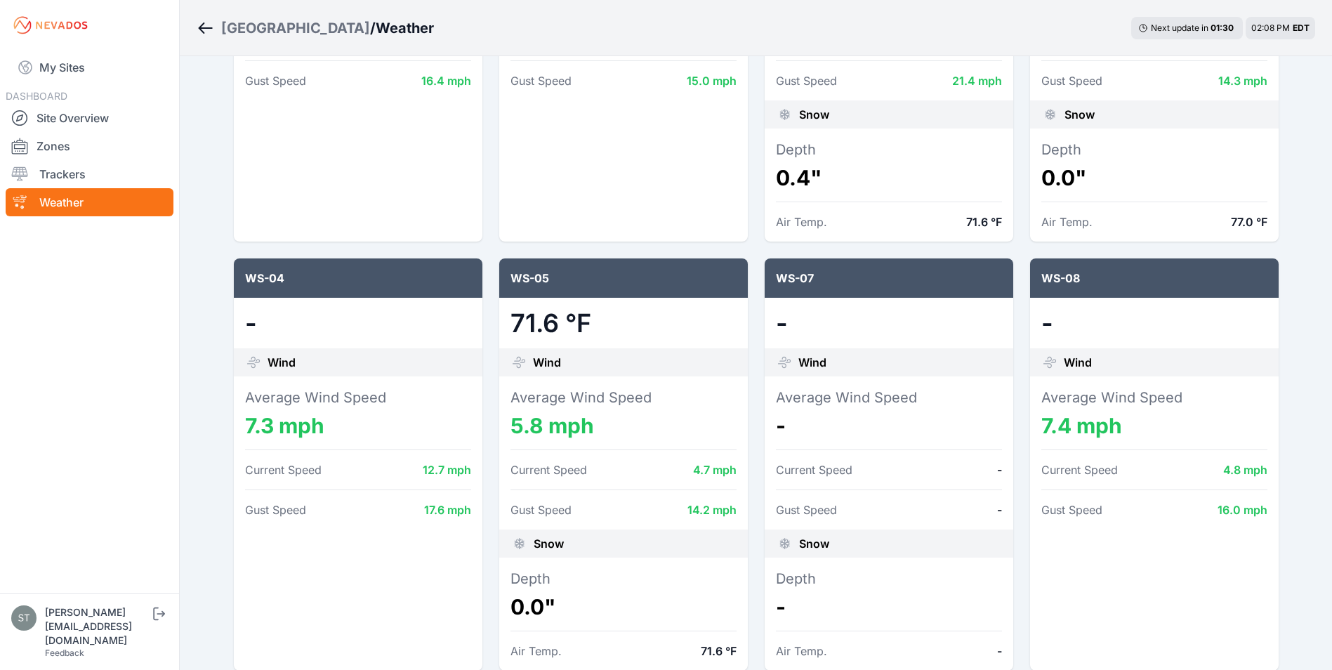
scroll to position [562, 0]
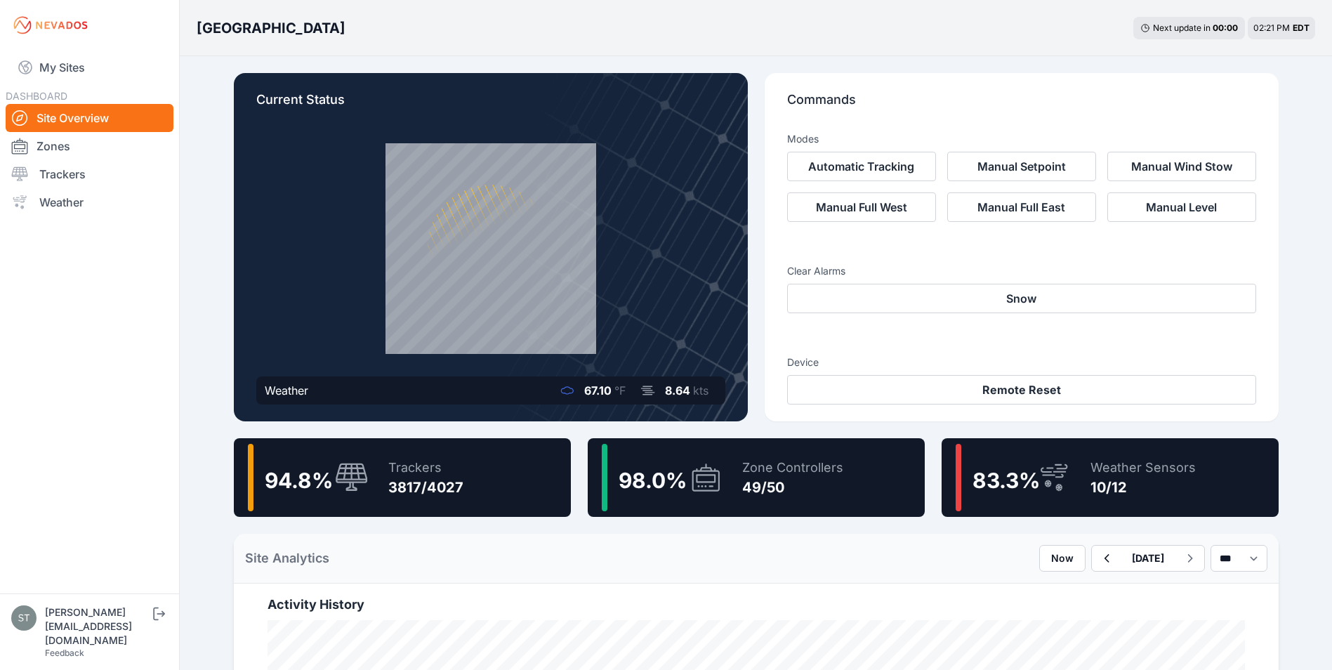
drag, startPoint x: 67, startPoint y: 71, endPoint x: 121, endPoint y: 272, distance: 208.8
click at [67, 71] on link "My Sites" at bounding box center [90, 68] width 168 height 34
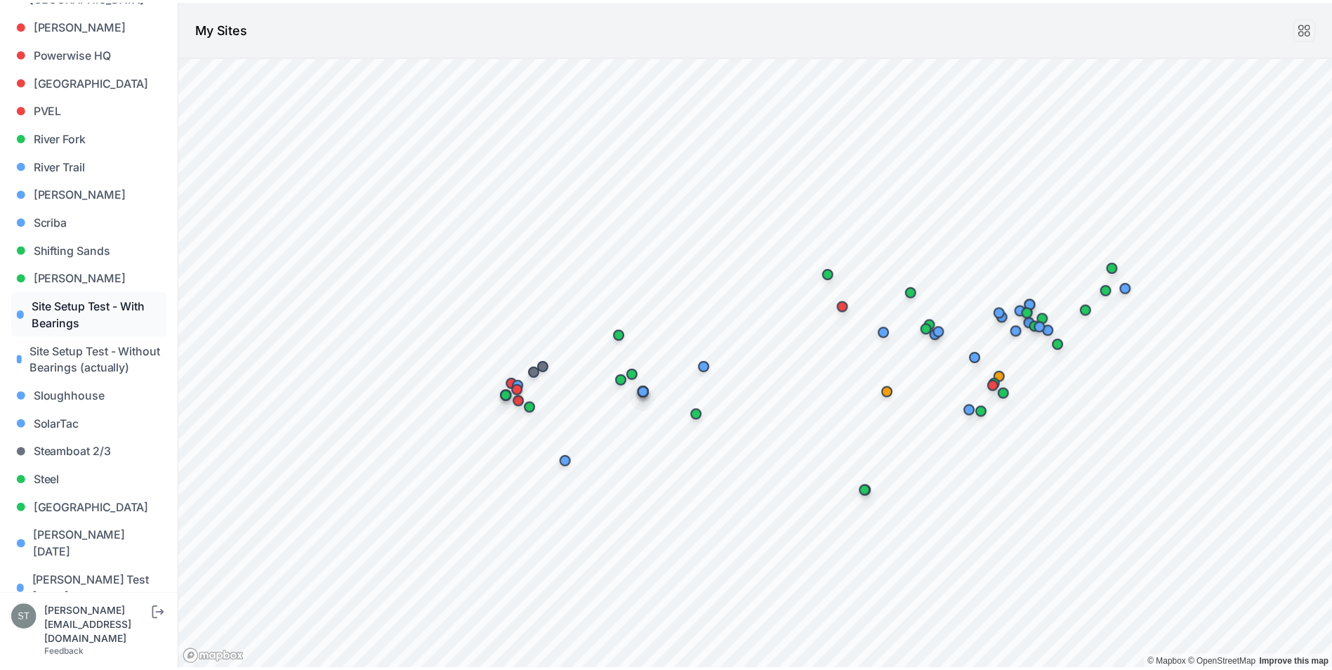
scroll to position [1328, 0]
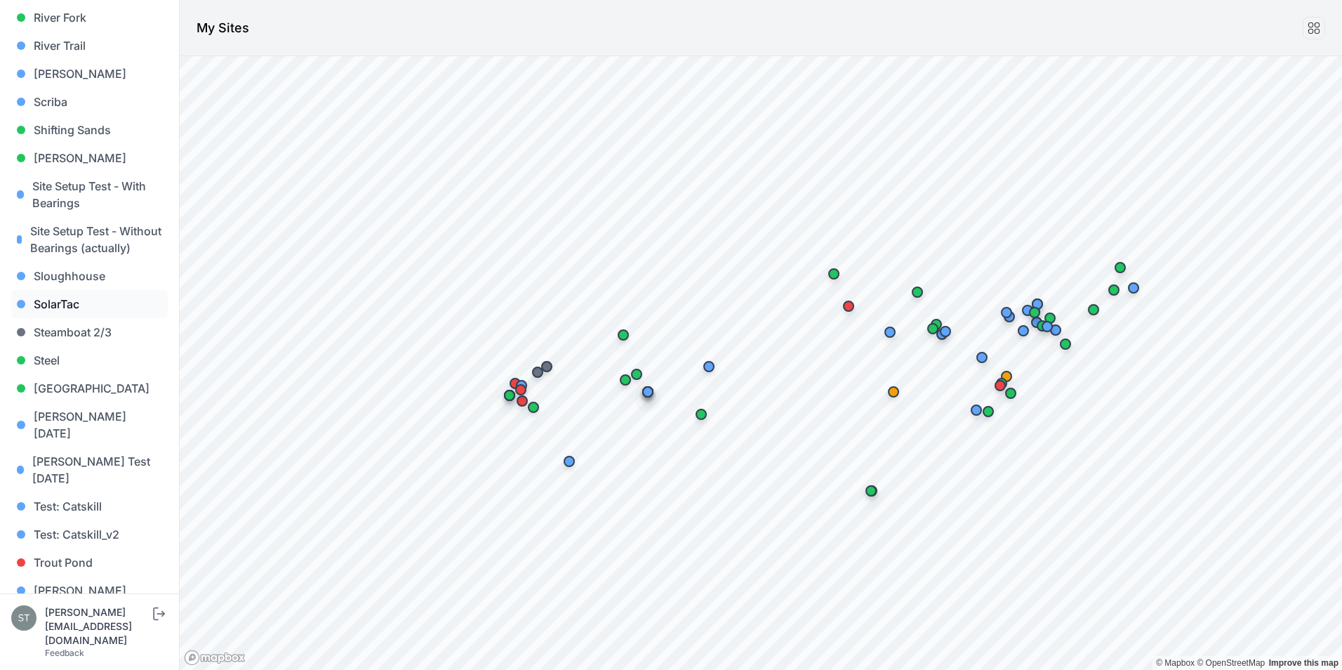
click at [45, 290] on link "SolarTac" at bounding box center [89, 304] width 157 height 28
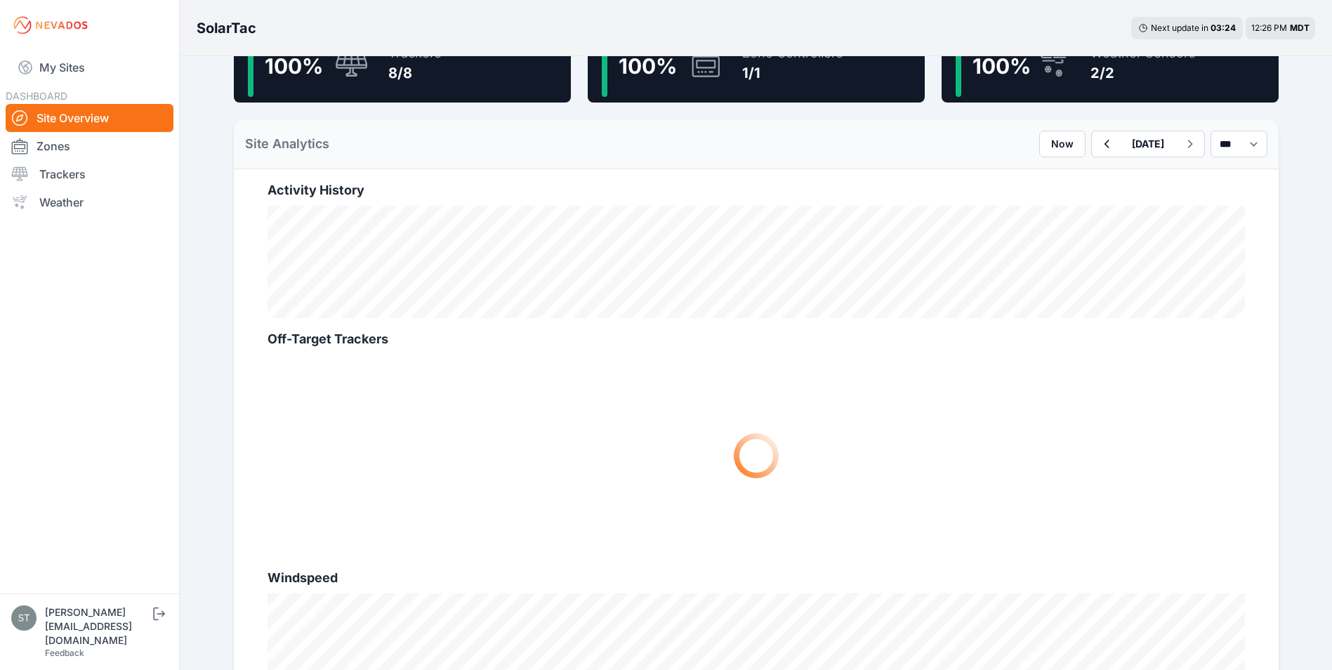
scroll to position [351, 0]
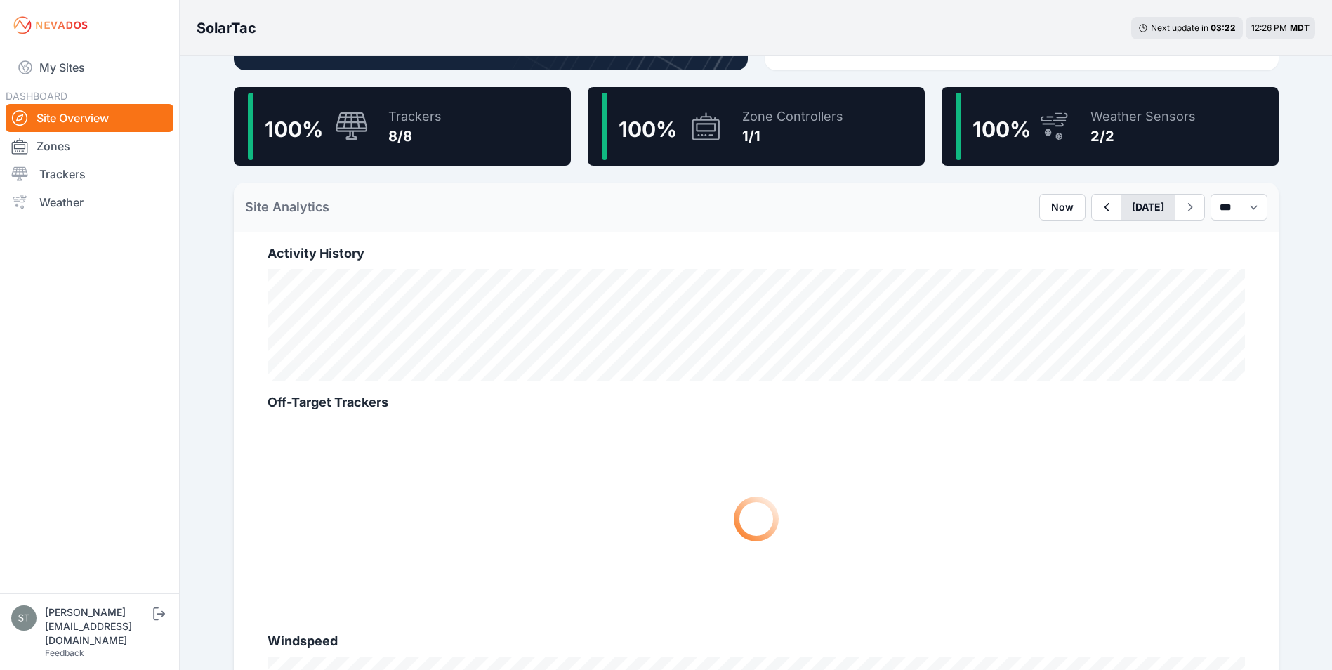
click at [1121, 210] on button "[DATE]" at bounding box center [1148, 206] width 55 height 25
click at [1208, 310] on div "10" at bounding box center [1217, 307] width 19 height 19
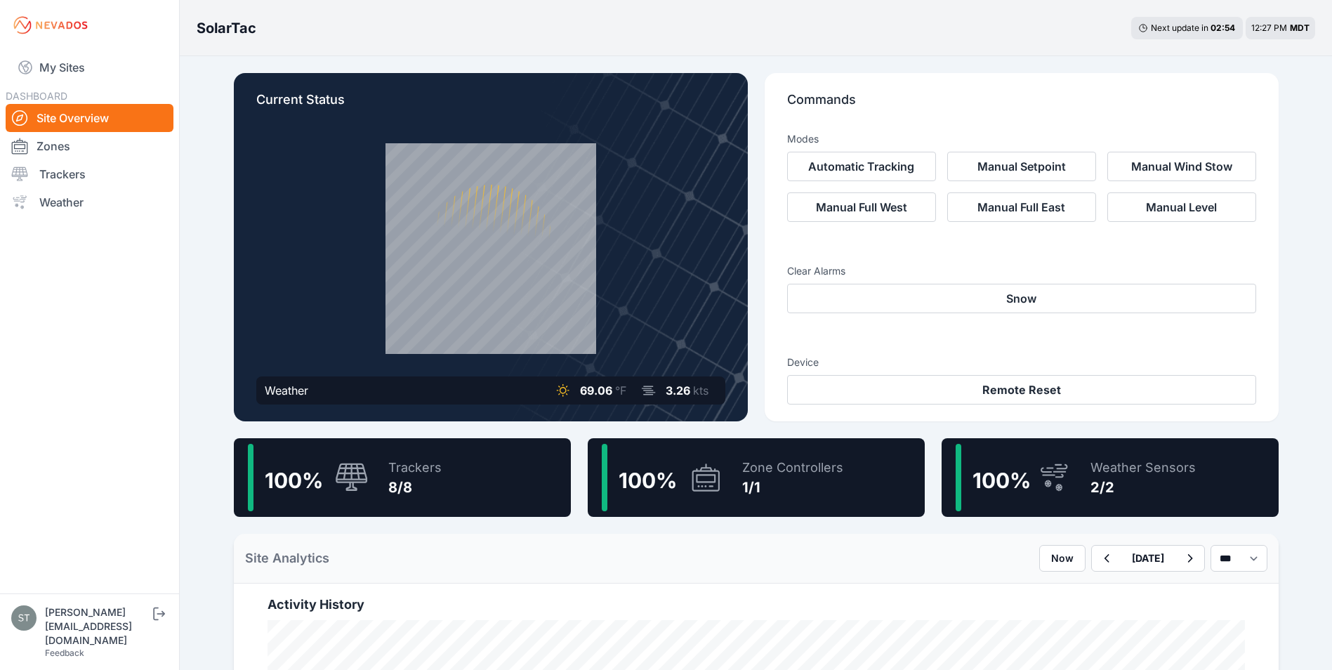
click at [1107, 487] on div "2/2" at bounding box center [1142, 487] width 105 height 20
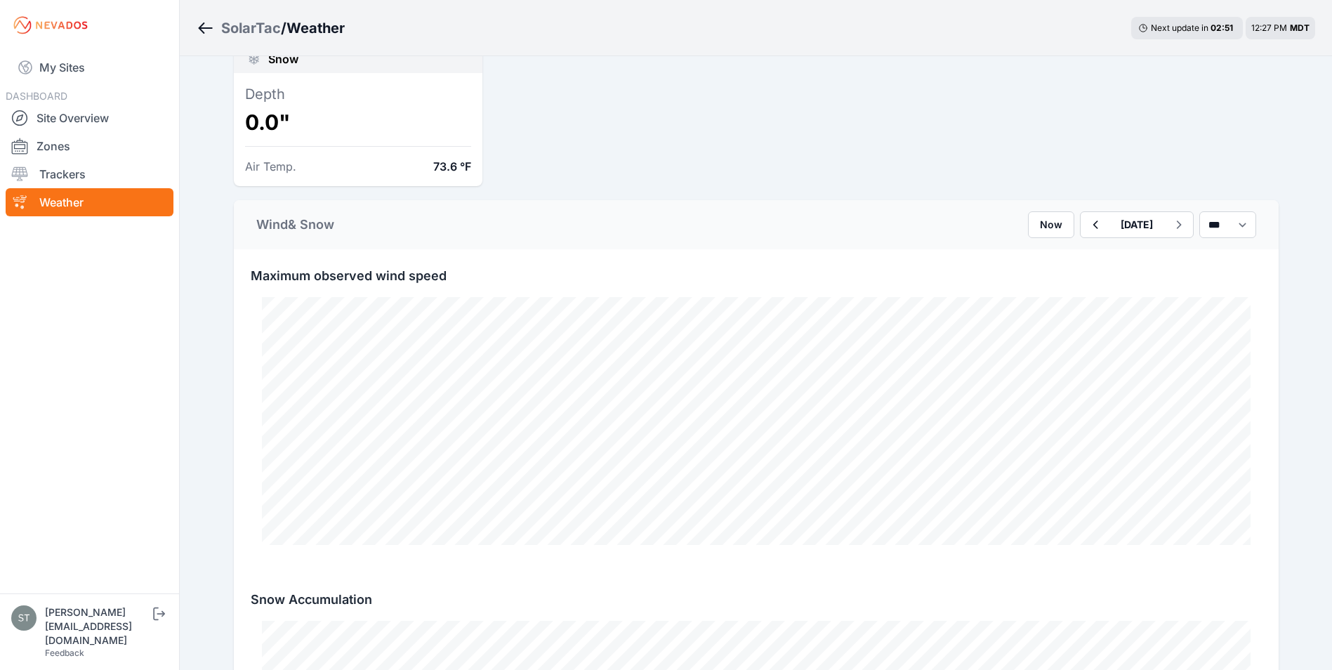
scroll to position [421, 0]
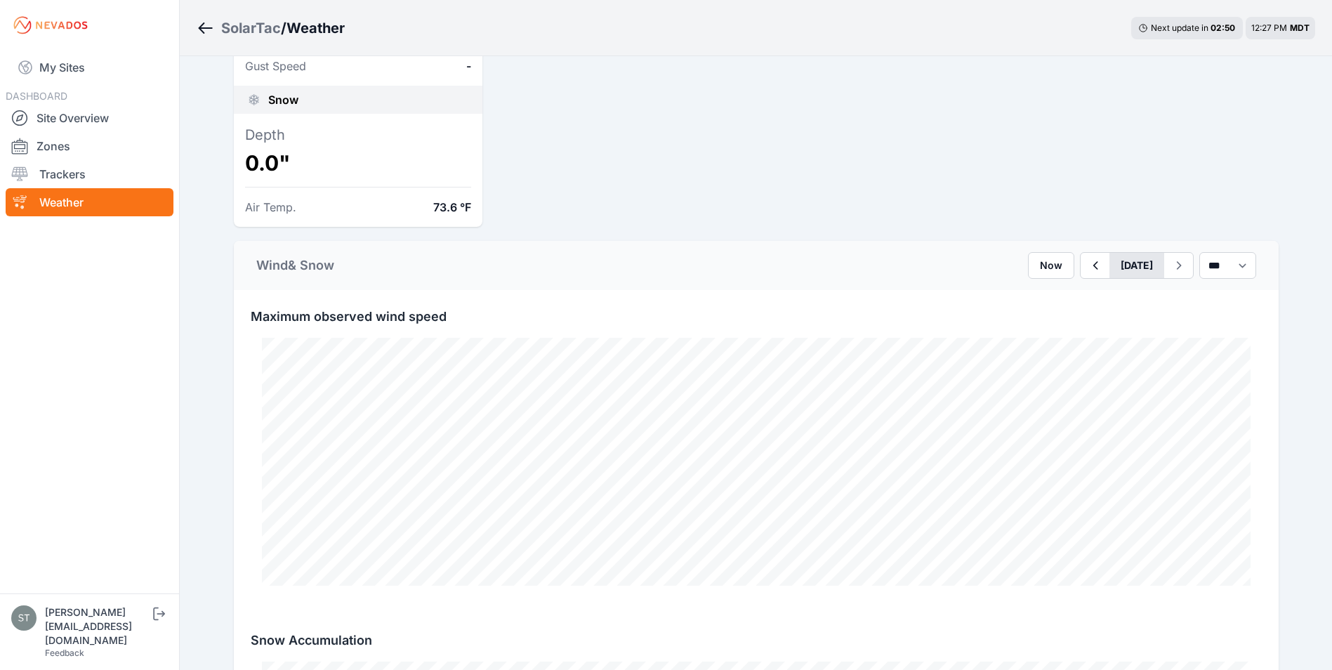
click at [1109, 260] on button "October 14" at bounding box center [1136, 265] width 55 height 25
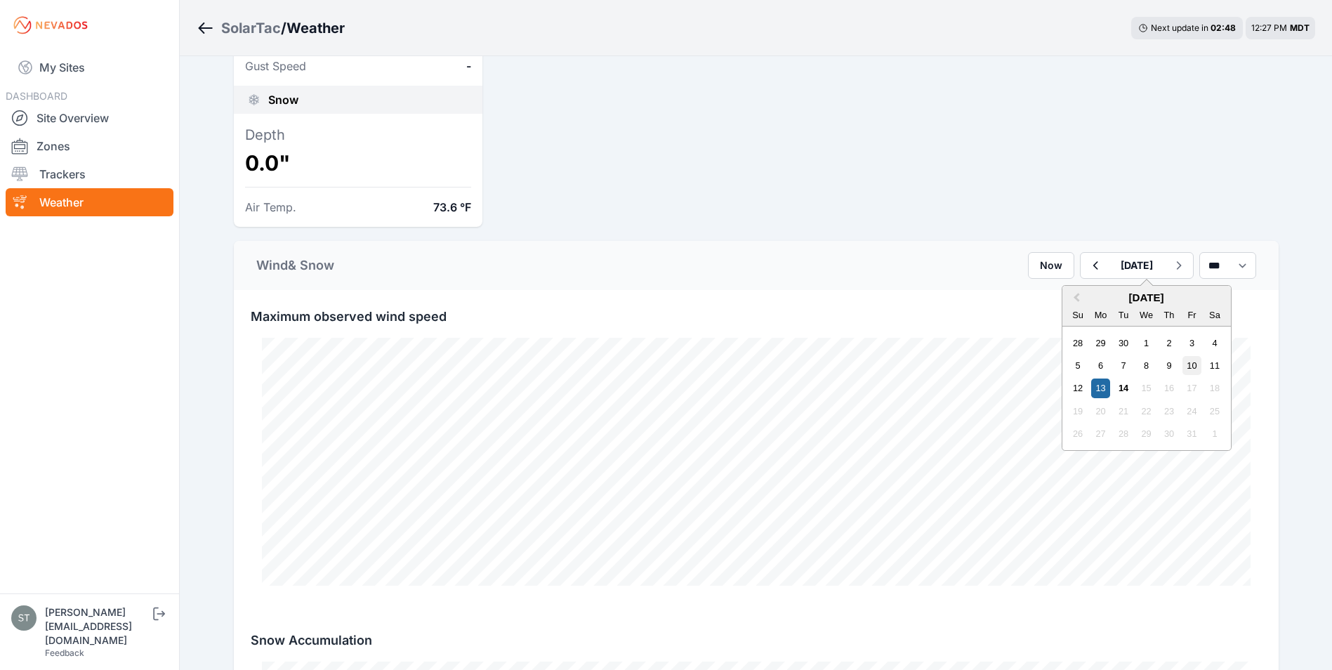
click at [1182, 364] on div "10" at bounding box center [1191, 365] width 19 height 19
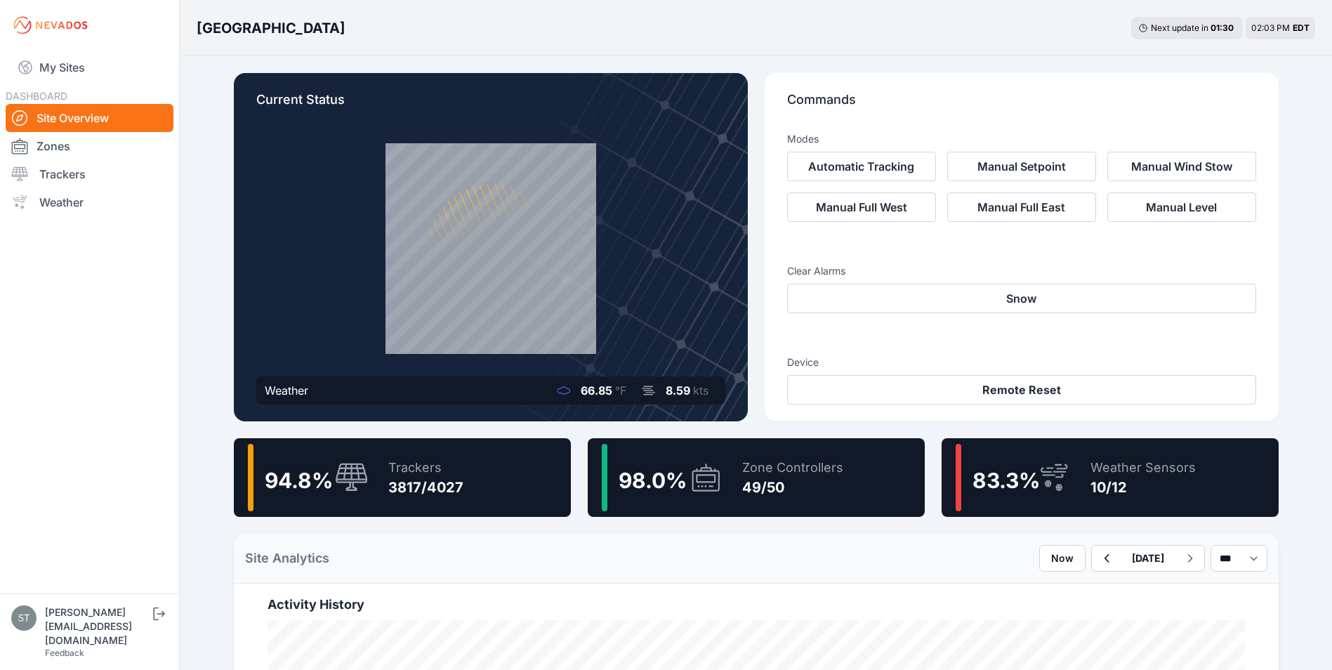
click at [385, 489] on div "Trackers 3817/4027" at bounding box center [418, 477] width 89 height 67
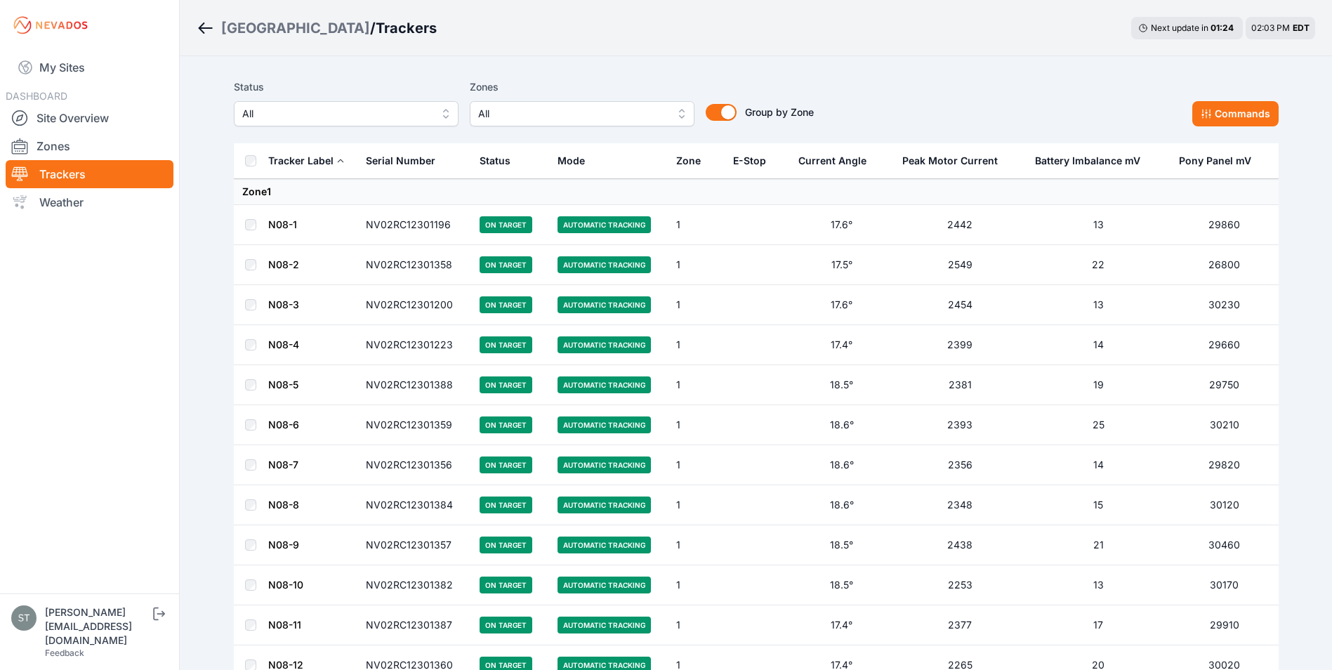
click at [513, 114] on span "All" at bounding box center [572, 113] width 188 height 17
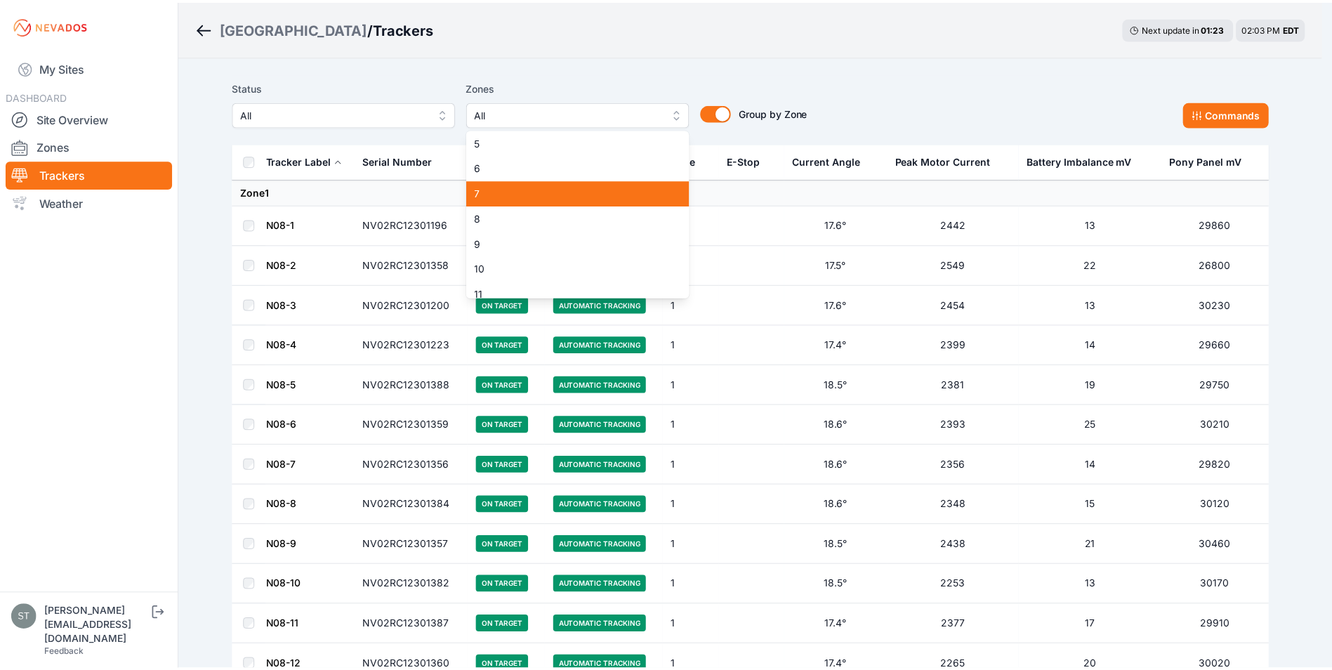
scroll to position [140, 0]
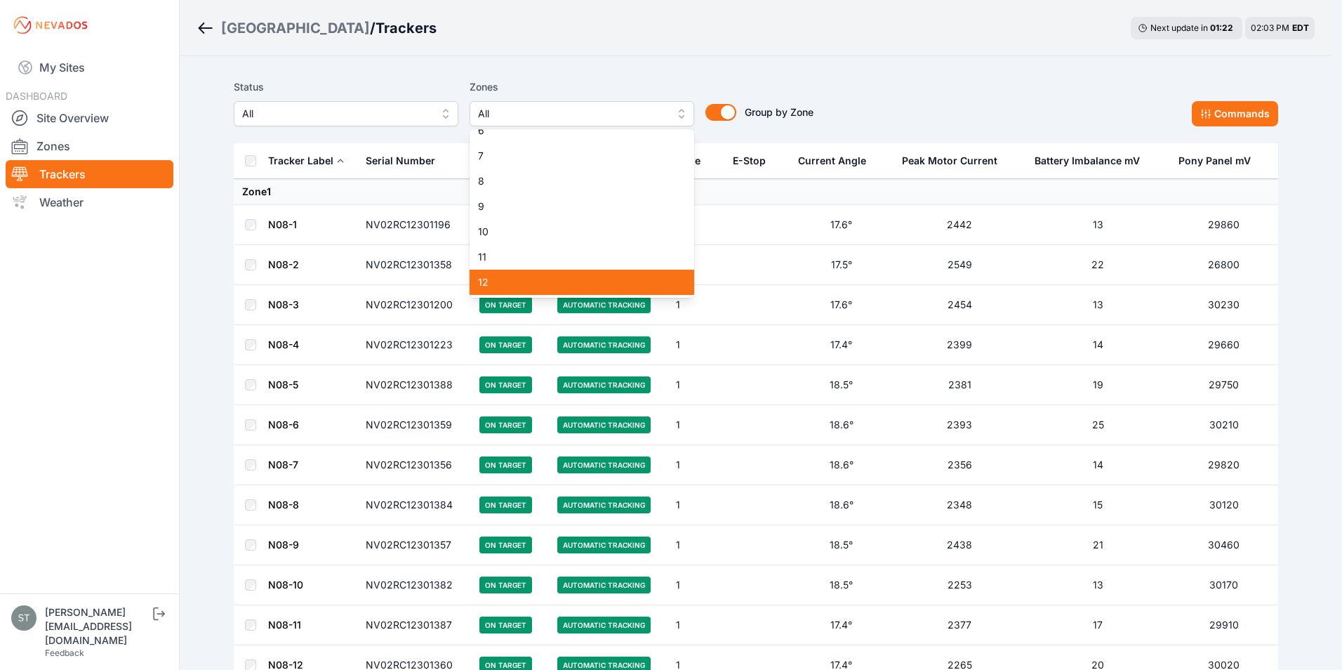
click at [513, 280] on span "12" at bounding box center [573, 282] width 191 height 14
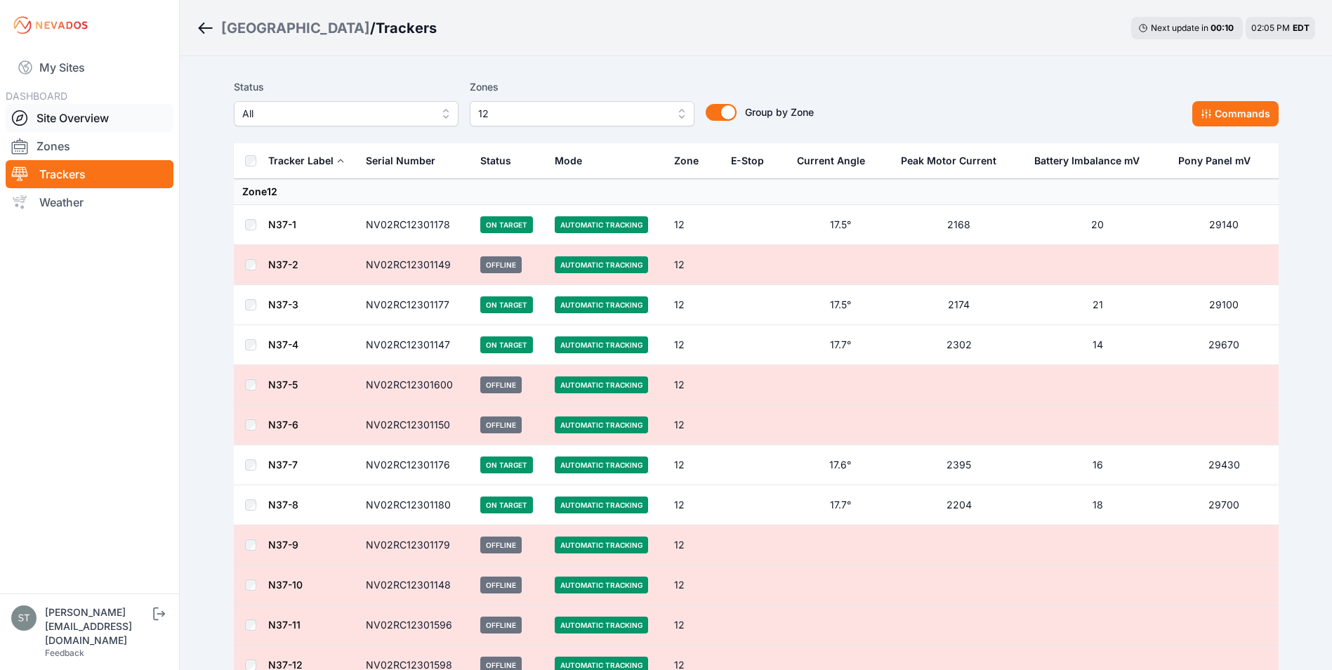
click at [75, 116] on link "Site Overview" at bounding box center [90, 118] width 168 height 28
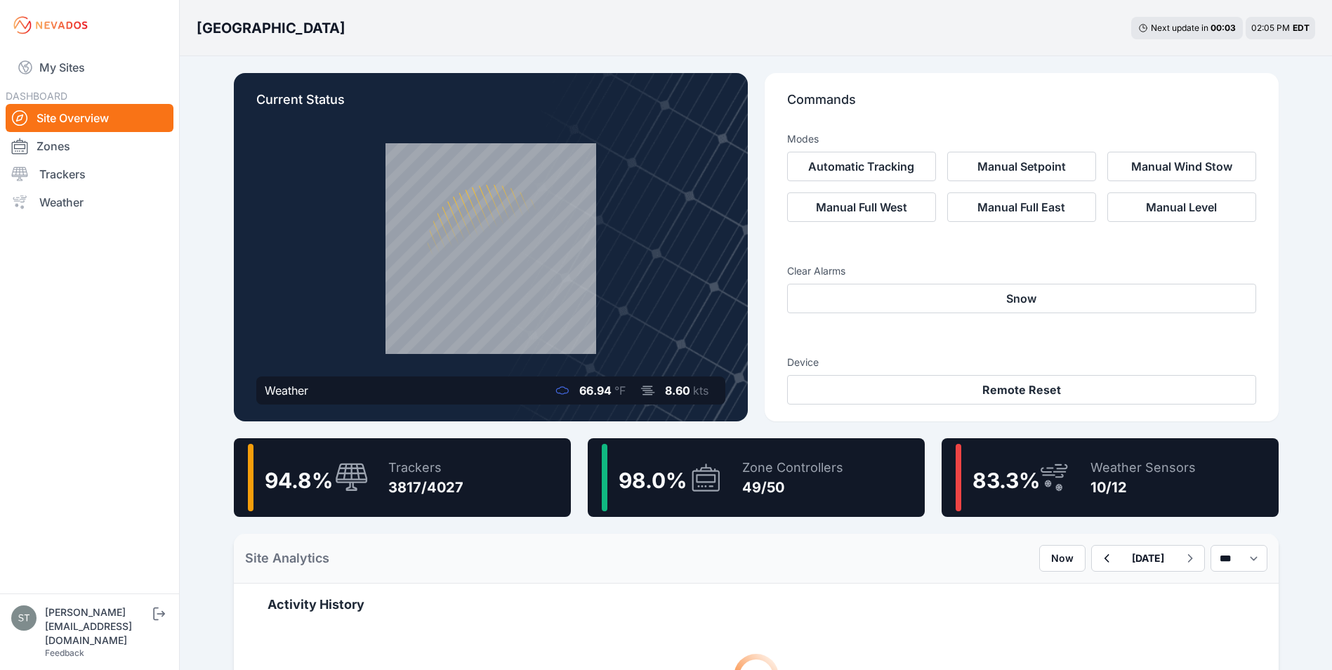
click at [734, 484] on div "Zone Controllers 49/50" at bounding box center [785, 477] width 115 height 67
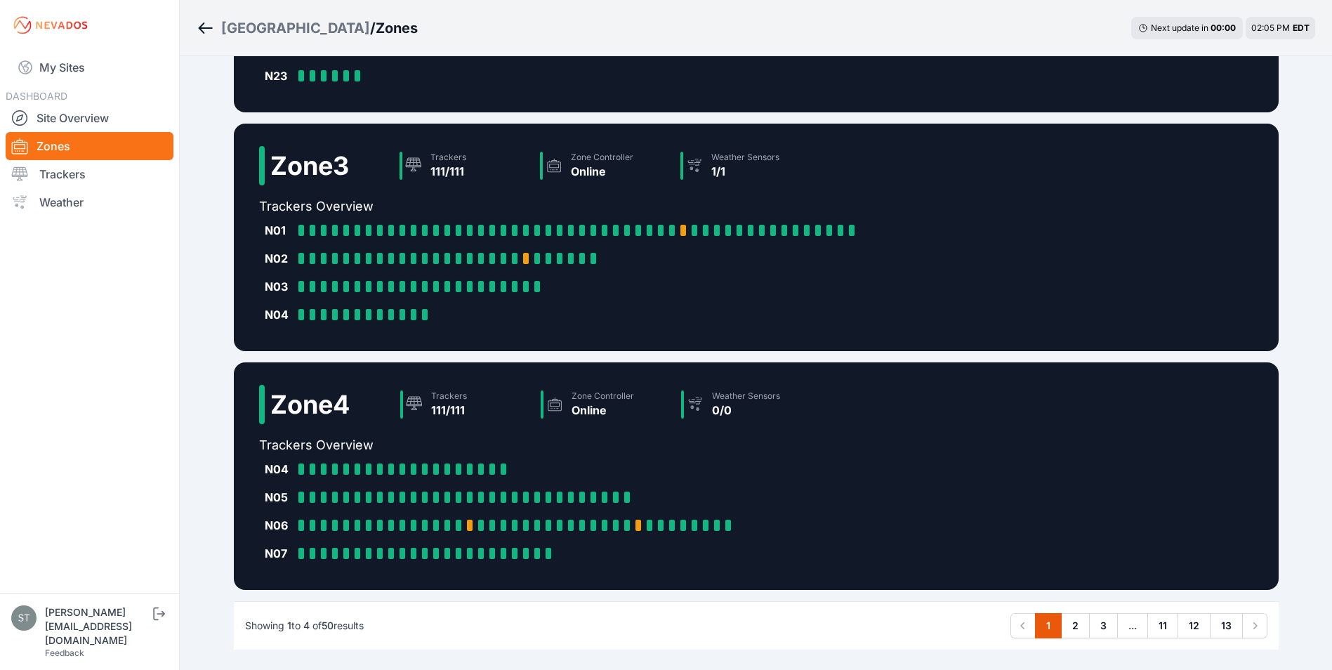
scroll to position [590, 0]
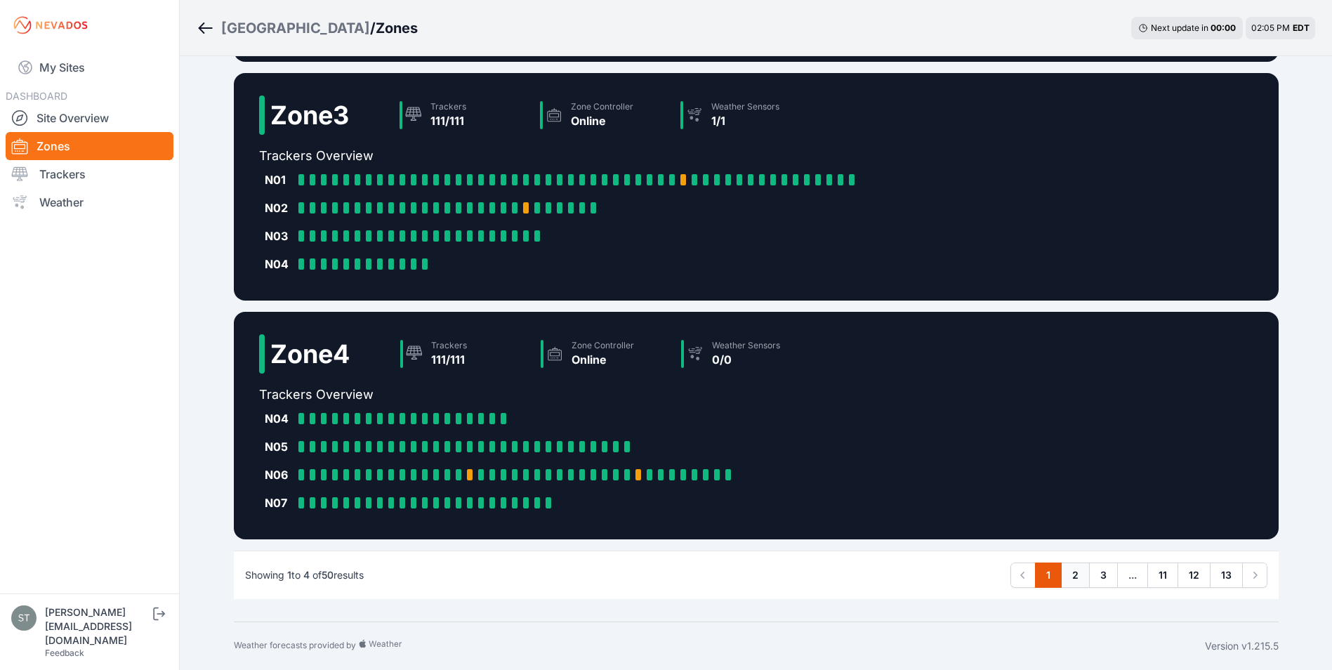
click at [1077, 575] on link "2" at bounding box center [1075, 574] width 29 height 25
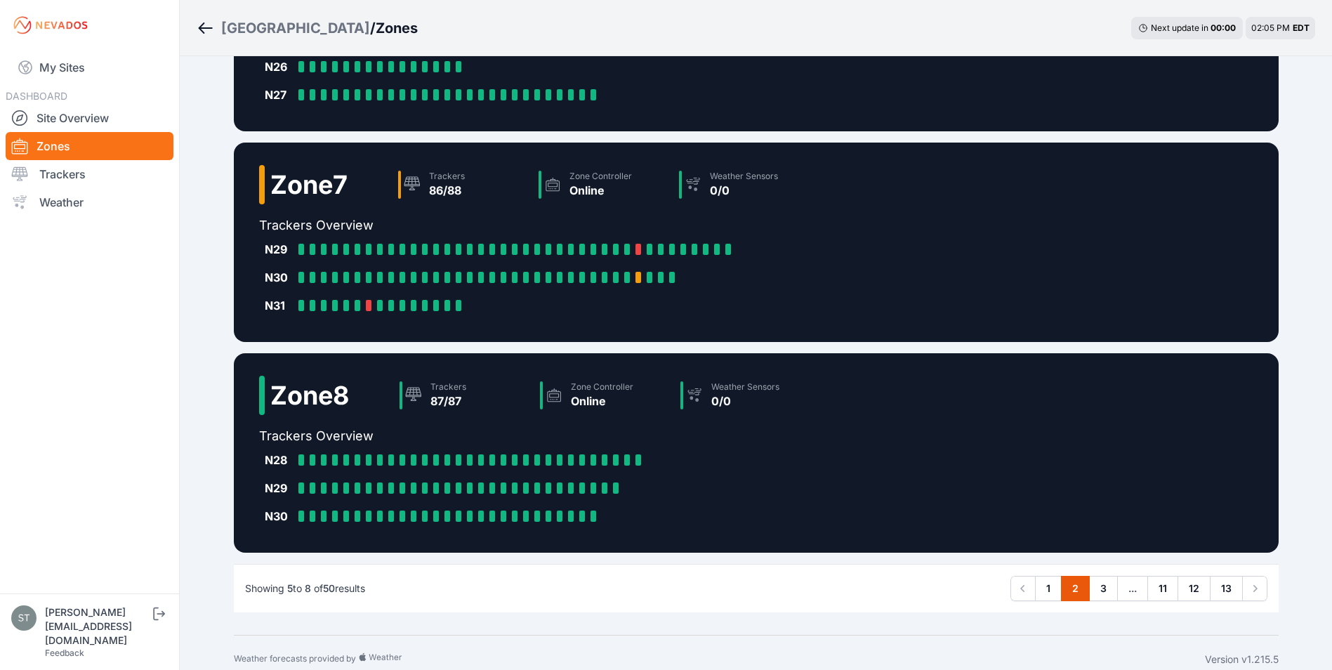
scroll to position [421, 0]
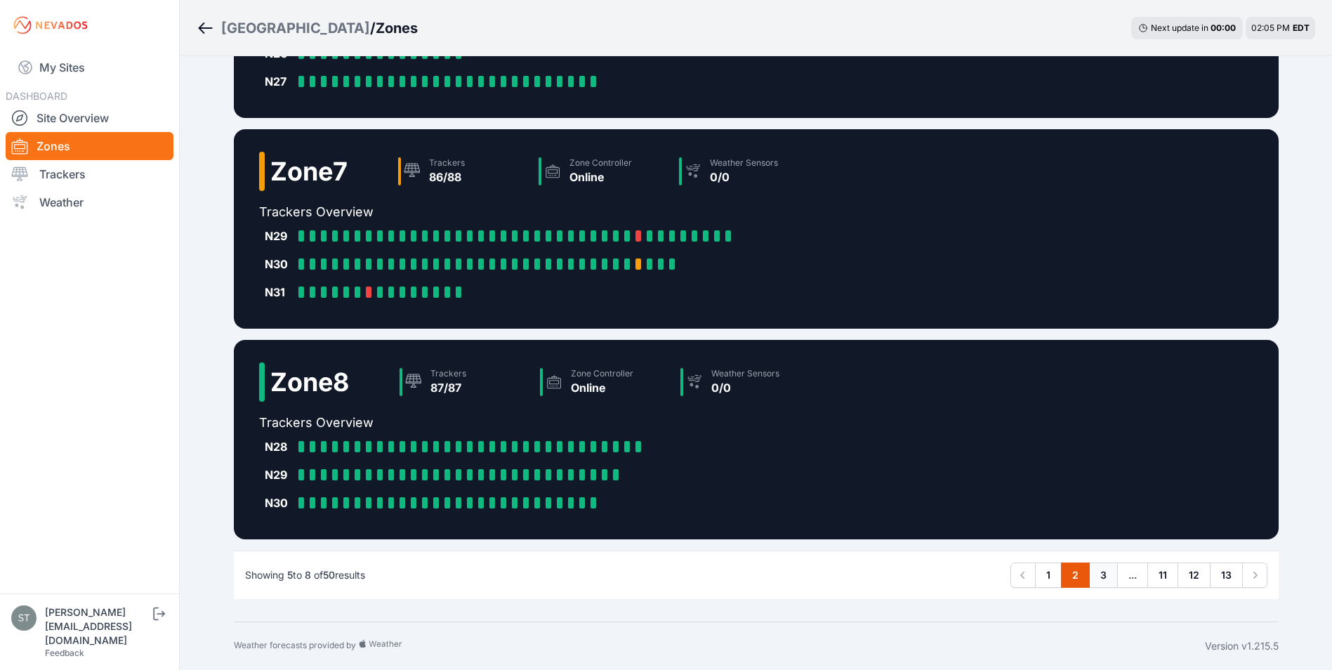
click at [1104, 569] on link "3" at bounding box center [1103, 574] width 29 height 25
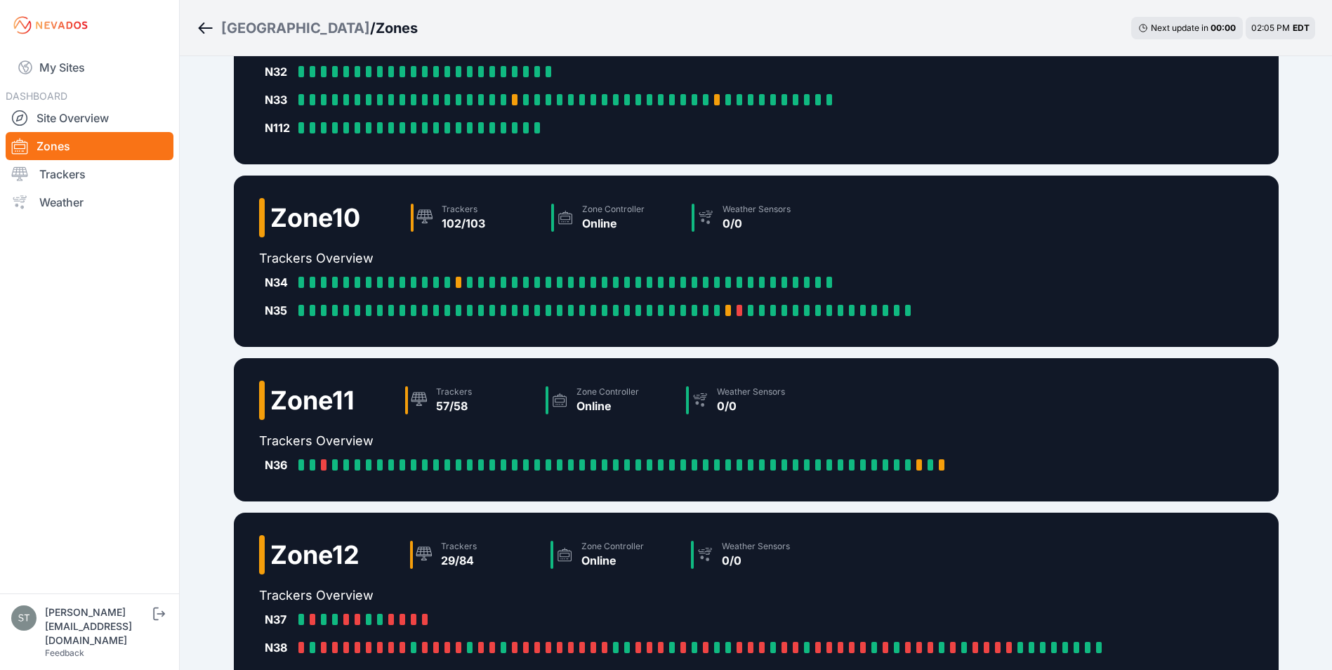
scroll to position [253, 0]
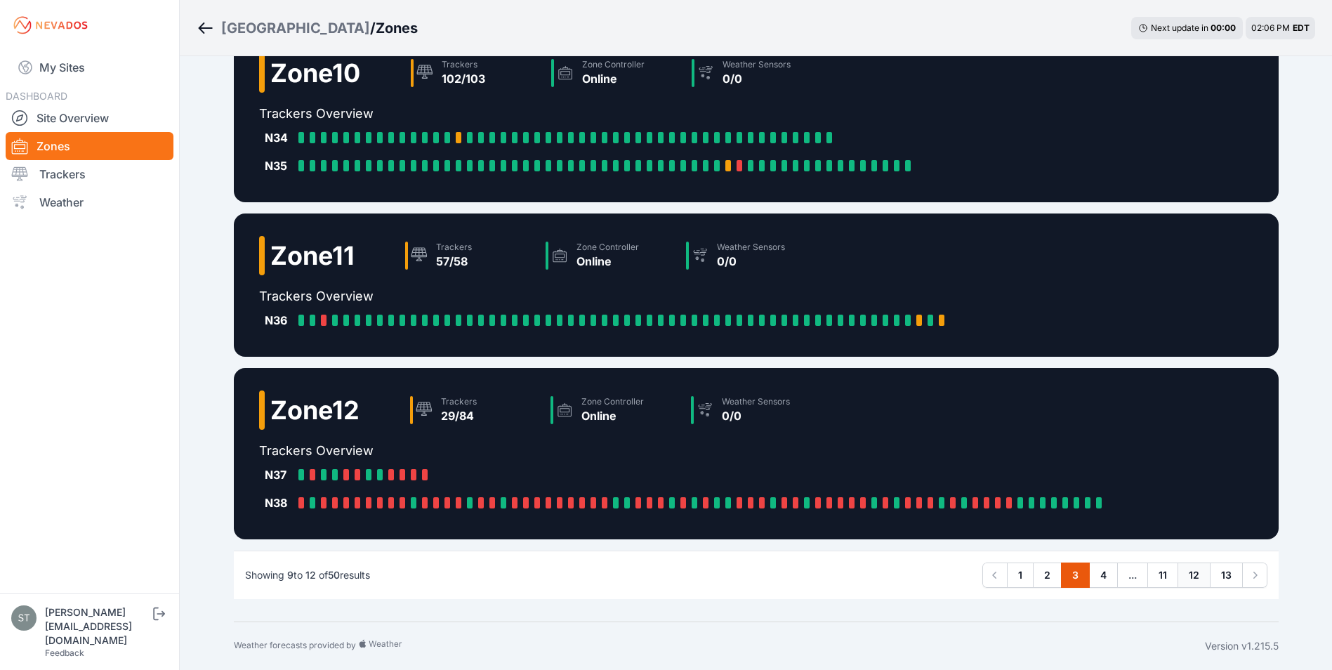
click at [1196, 574] on link "12" at bounding box center [1193, 574] width 33 height 25
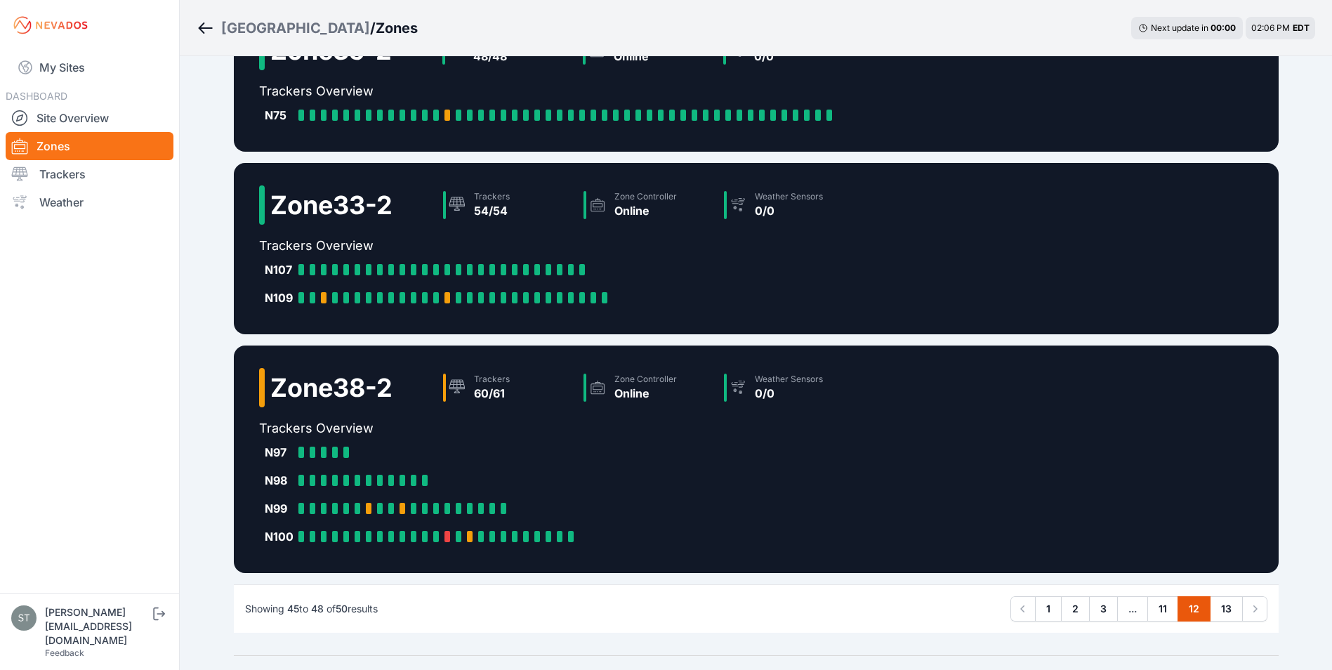
scroll to position [281, 0]
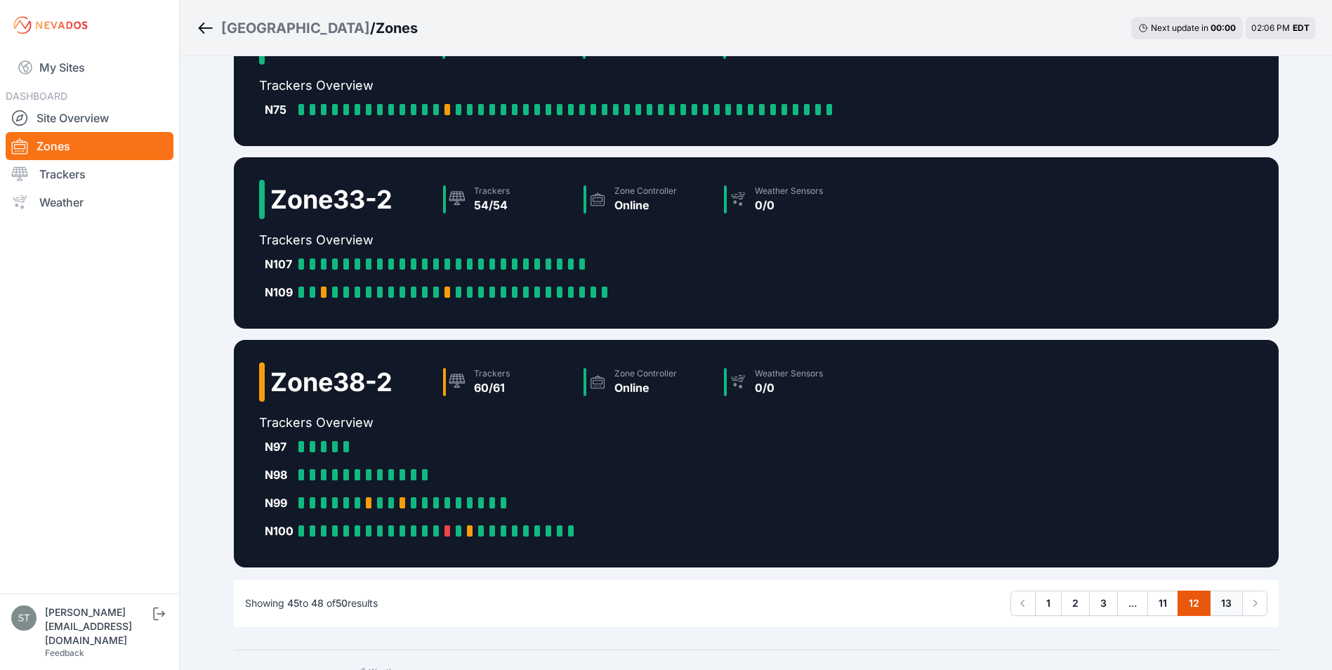
click at [1228, 608] on link "13" at bounding box center [1226, 602] width 33 height 25
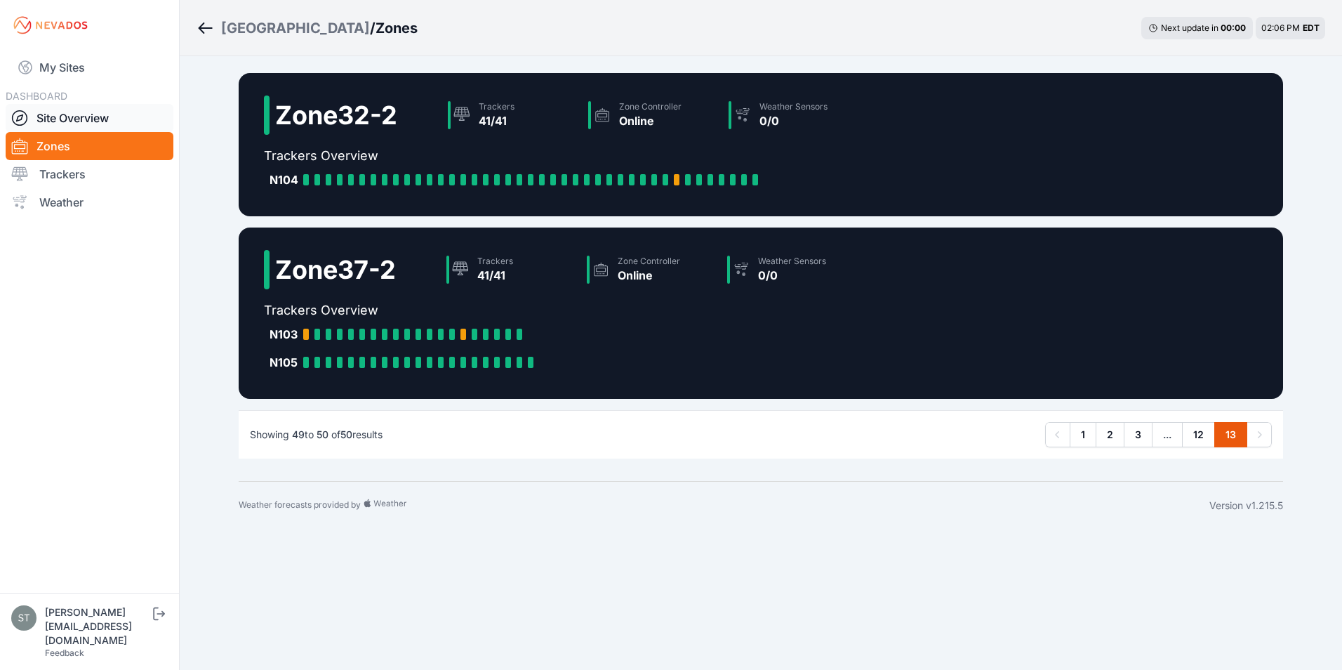
click at [53, 117] on link "Site Overview" at bounding box center [90, 118] width 168 height 28
